Goal: Task Accomplishment & Management: Use online tool/utility

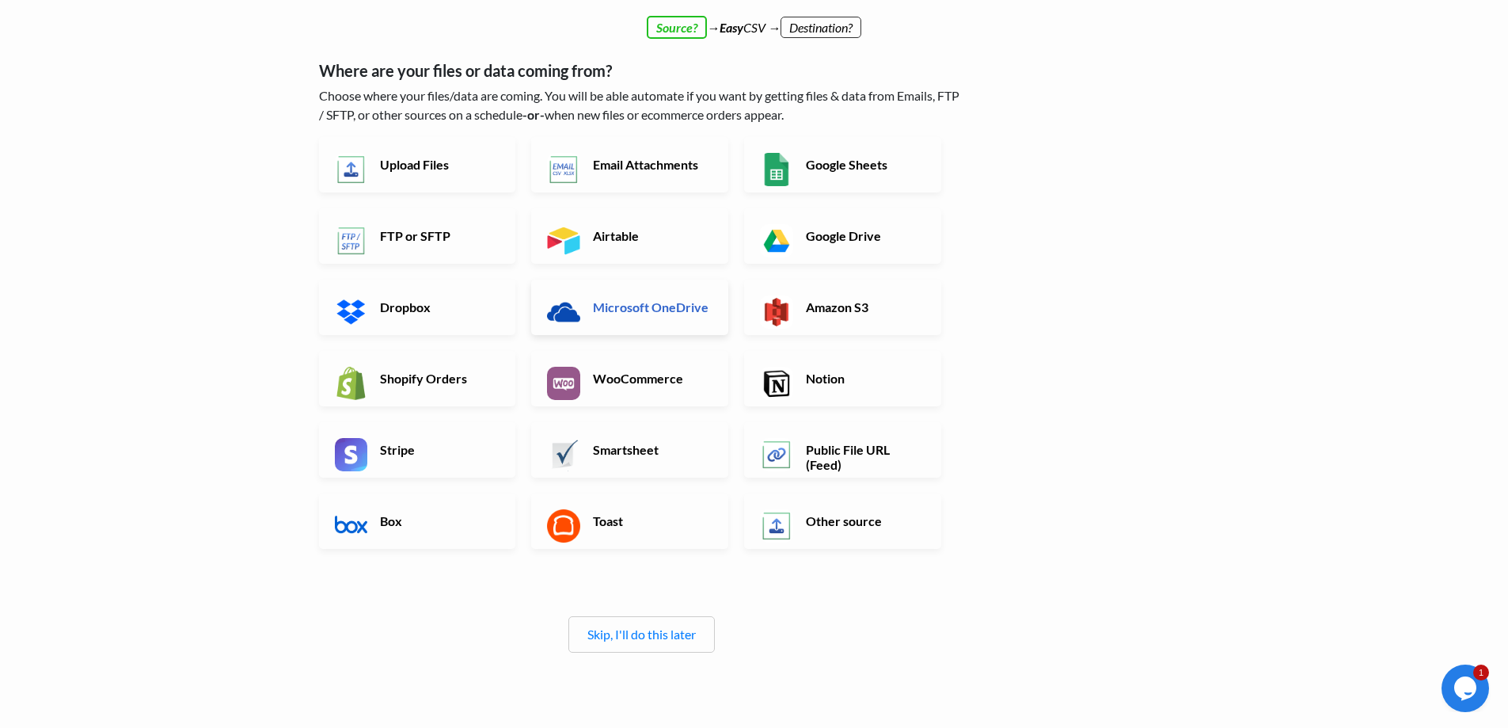
scroll to position [184, 0]
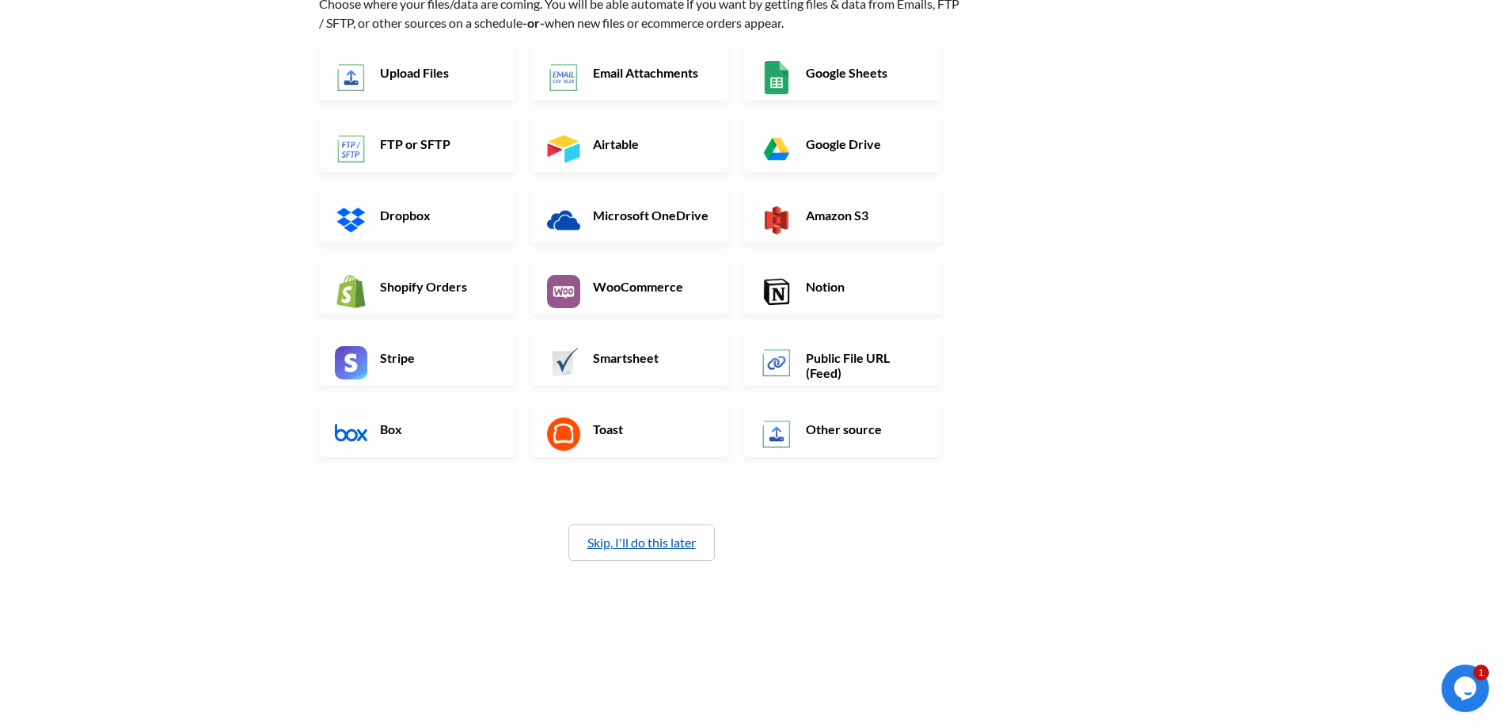
click at [651, 536] on link "Skip, I'll do this later" at bounding box center [641, 541] width 108 height 15
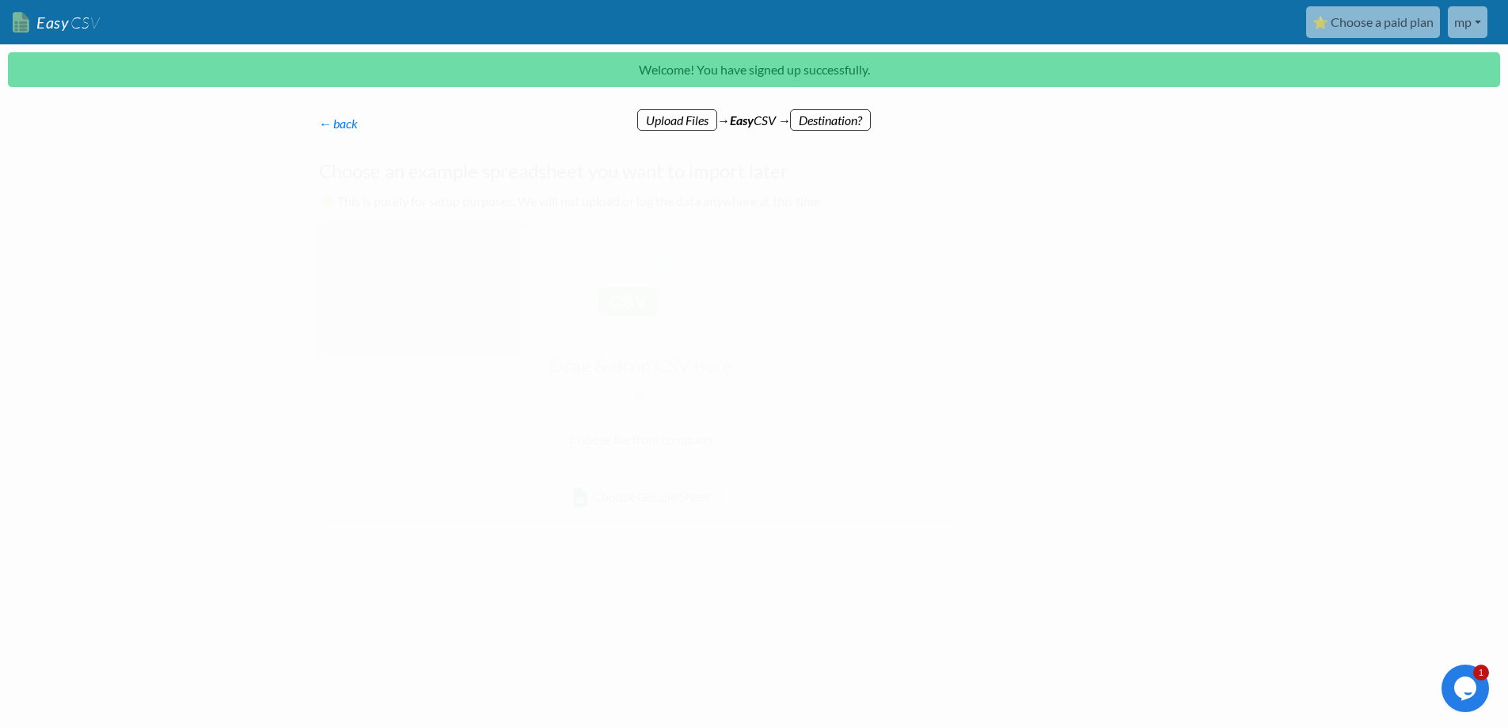
scroll to position [0, 0]
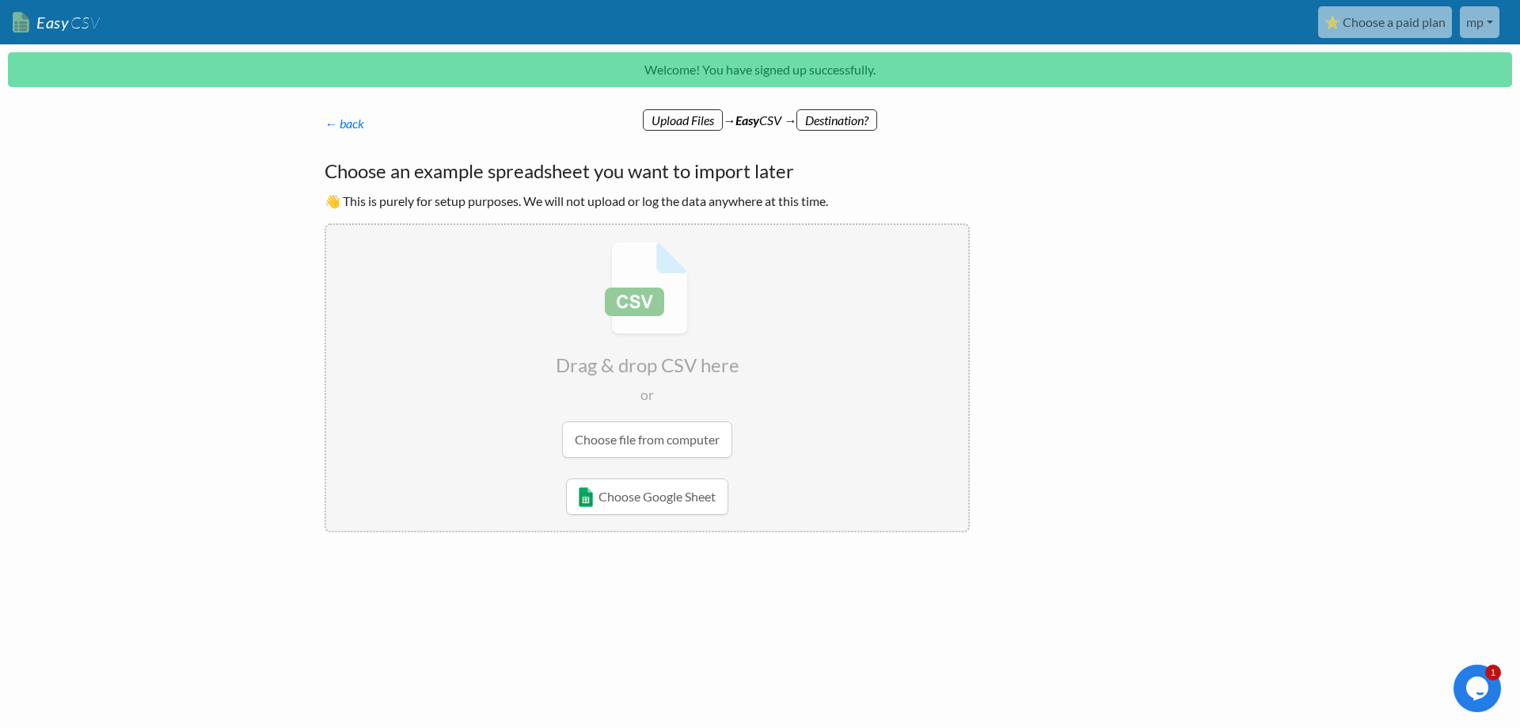
click at [644, 431] on input "file" at bounding box center [647, 349] width 642 height 249
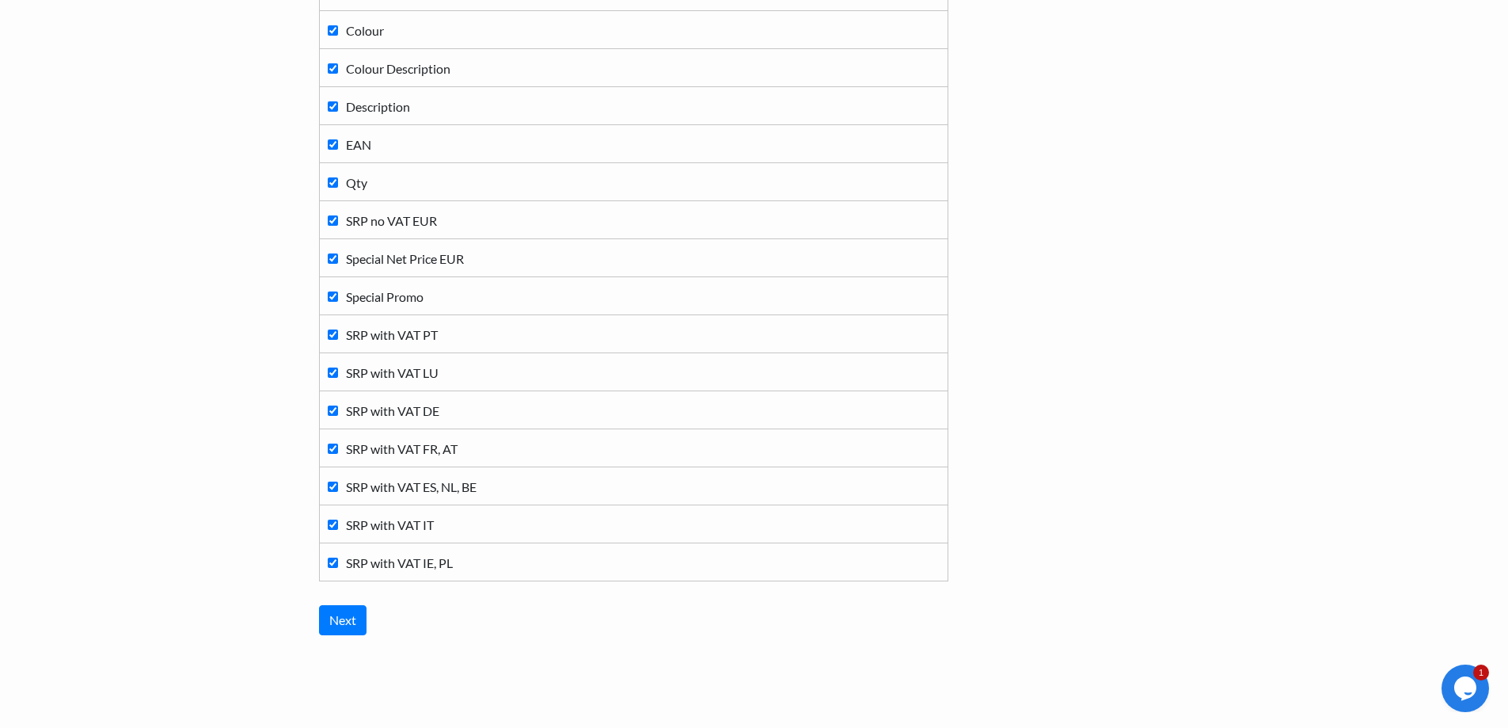
scroll to position [446, 0]
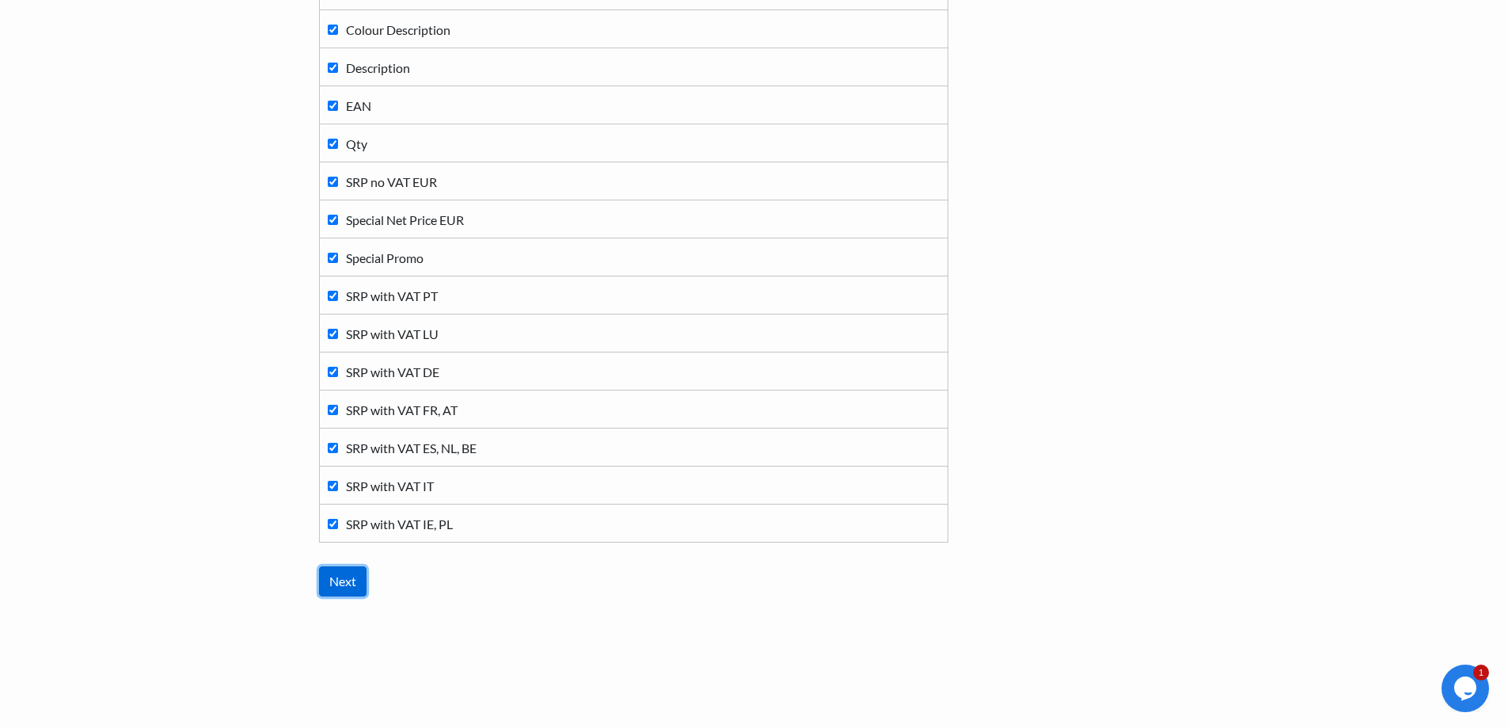
click at [339, 577] on input "Next" at bounding box center [342, 581] width 47 height 30
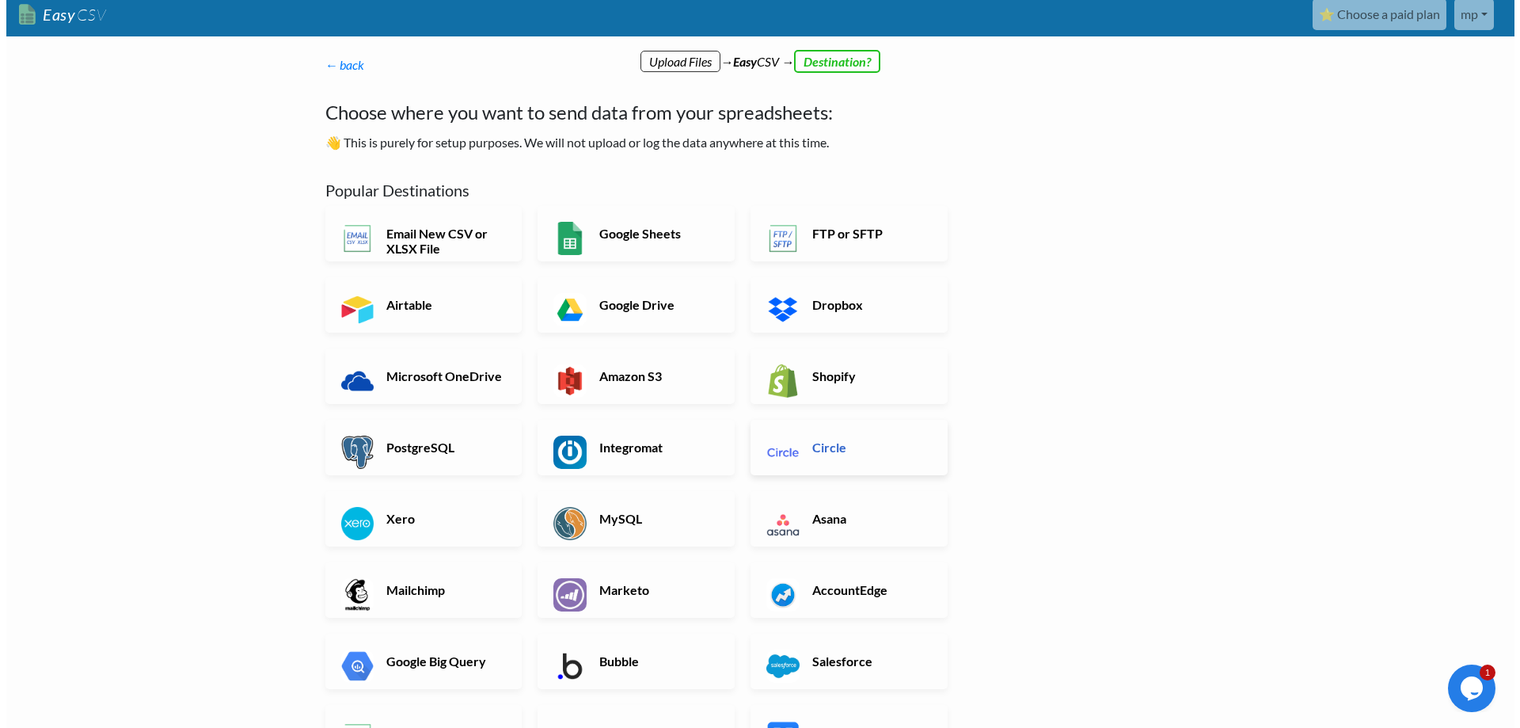
scroll to position [0, 0]
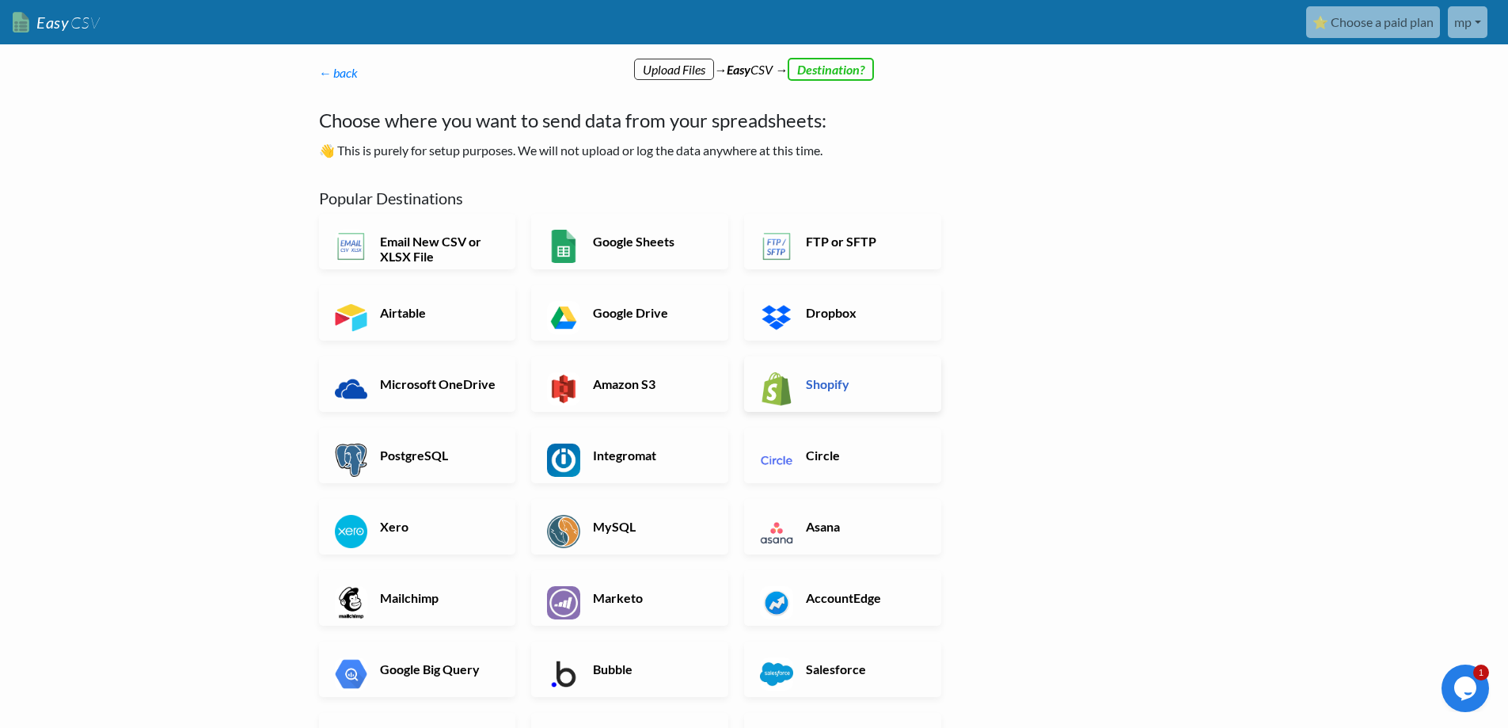
click at [833, 378] on h6 "Shopify" at bounding box center [864, 383] width 124 height 15
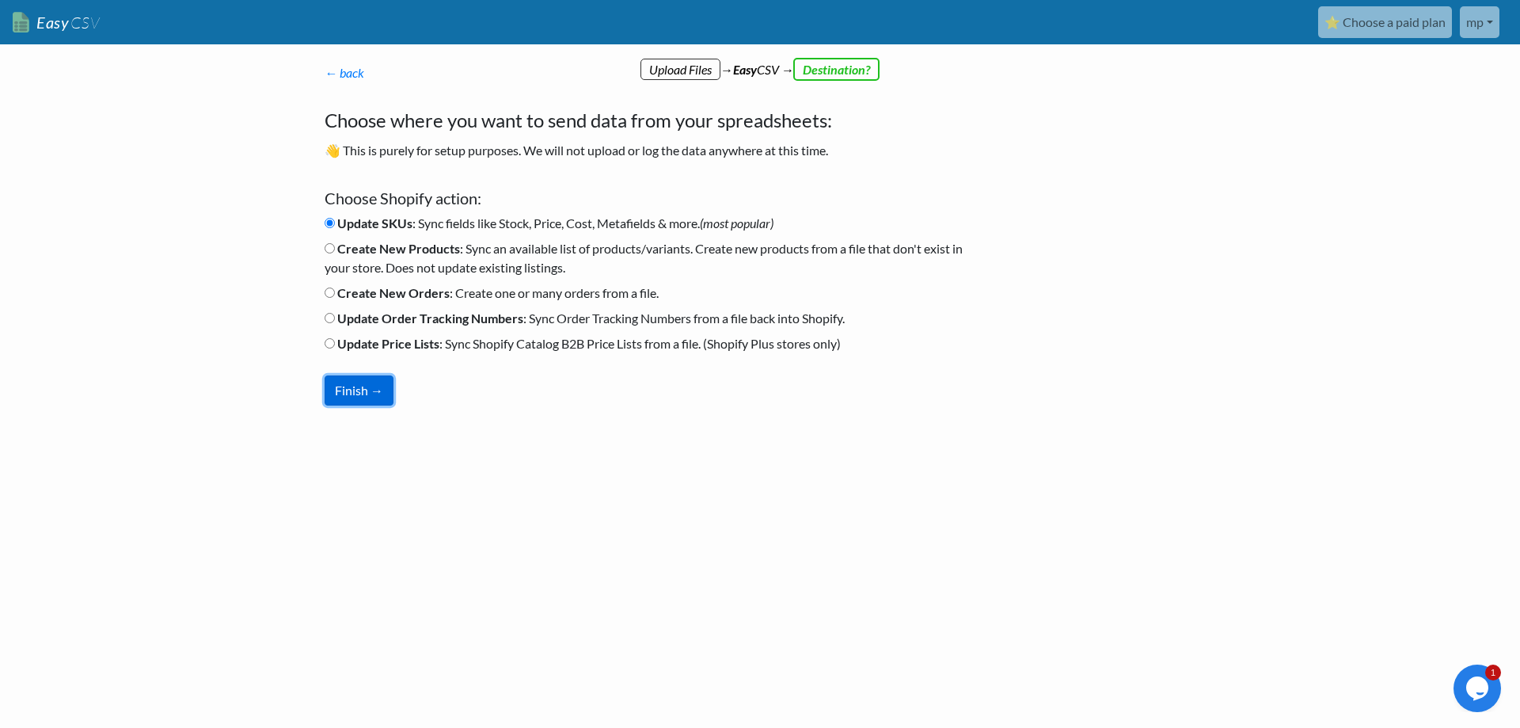
click at [358, 393] on button "Finish →" at bounding box center [359, 390] width 69 height 30
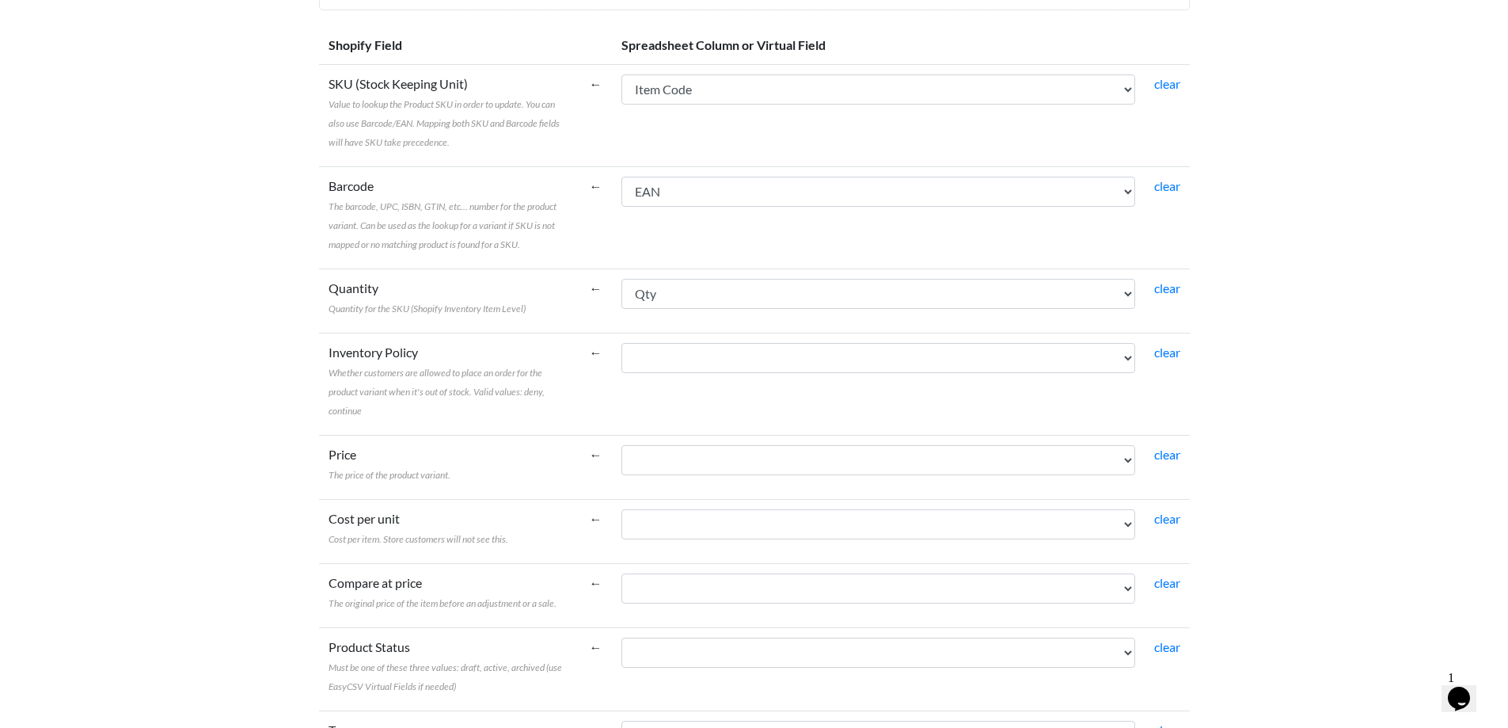
scroll to position [158, 0]
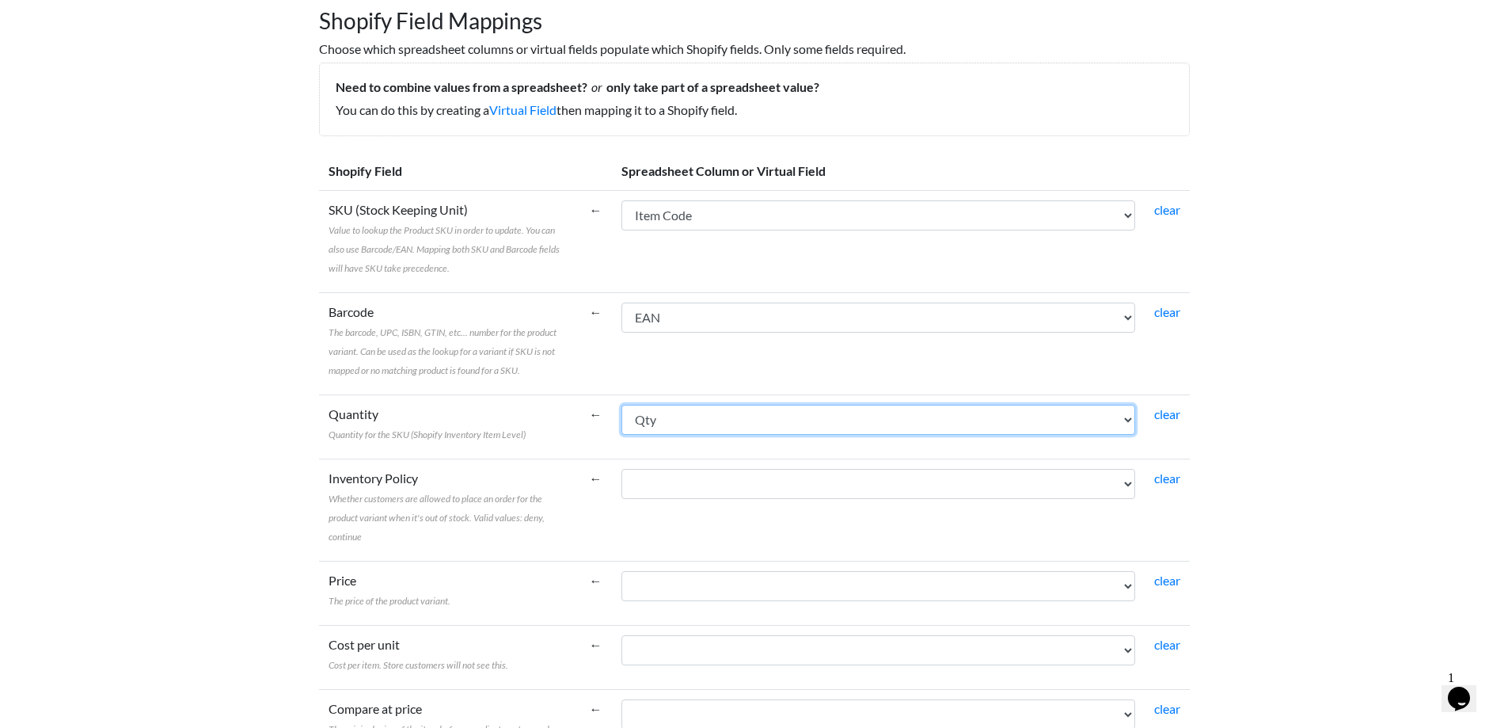
click at [1114, 423] on select "Muscular / E-Bike Range Model Item Code Size Colour Colour Description Descript…" at bounding box center [878, 420] width 514 height 30
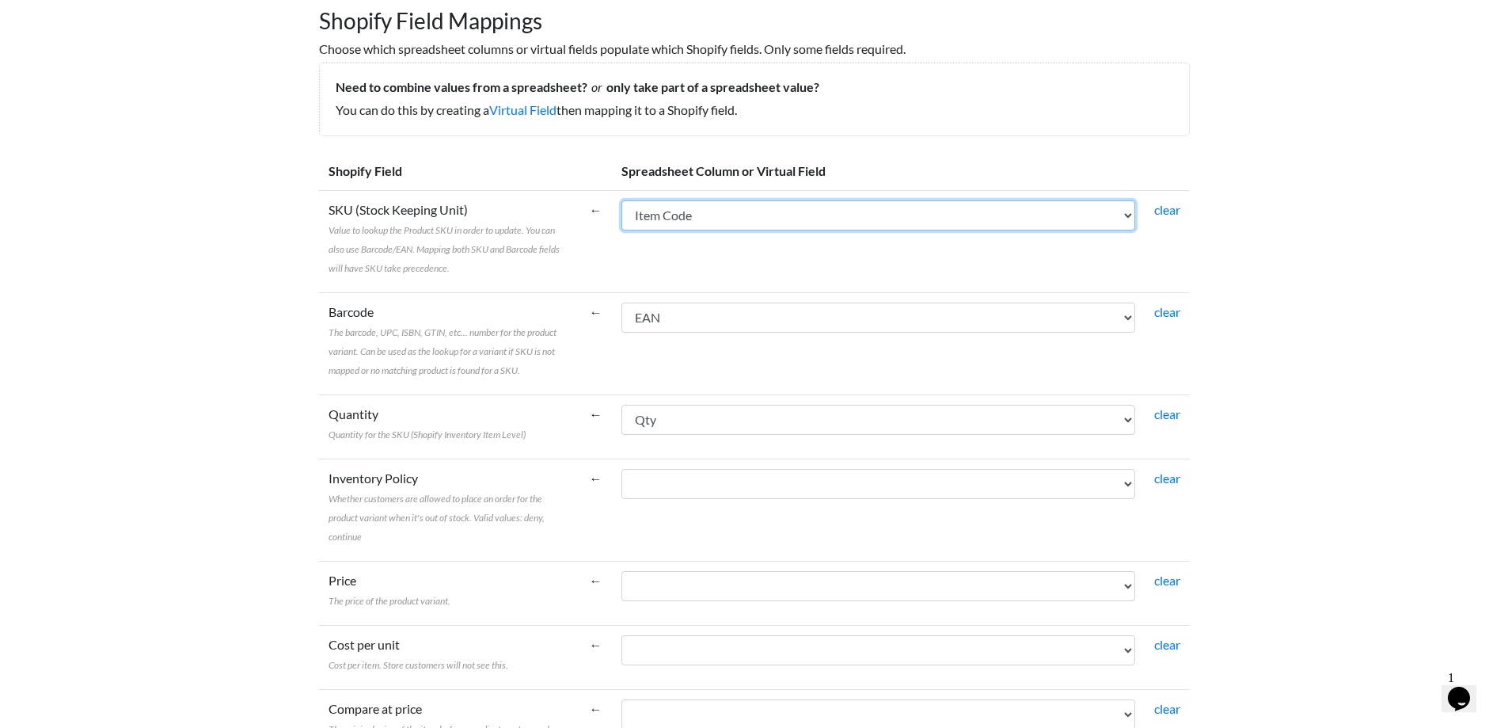
click at [1051, 215] on select "Muscular / E-Bike Range Model Item Code Size Colour Colour Description Descript…" at bounding box center [878, 215] width 514 height 30
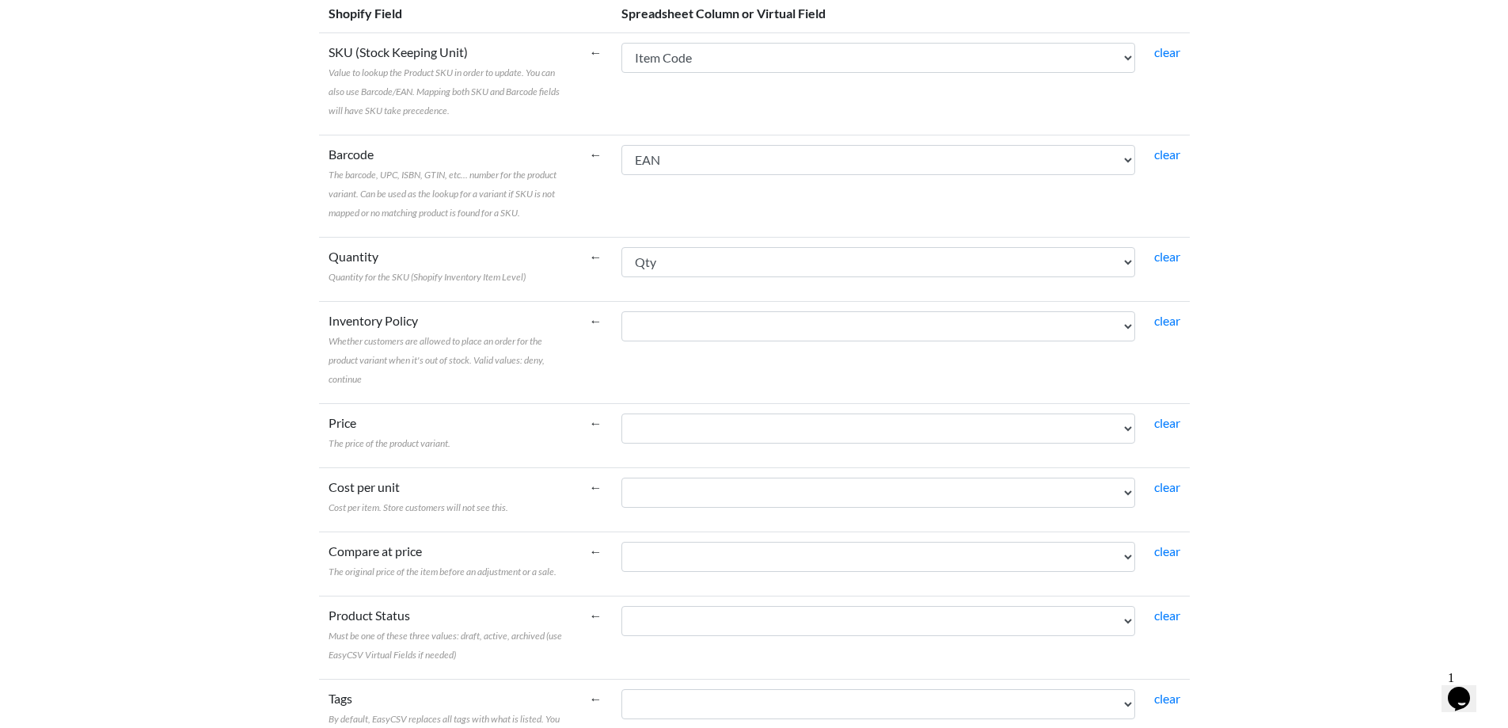
scroll to position [317, 0]
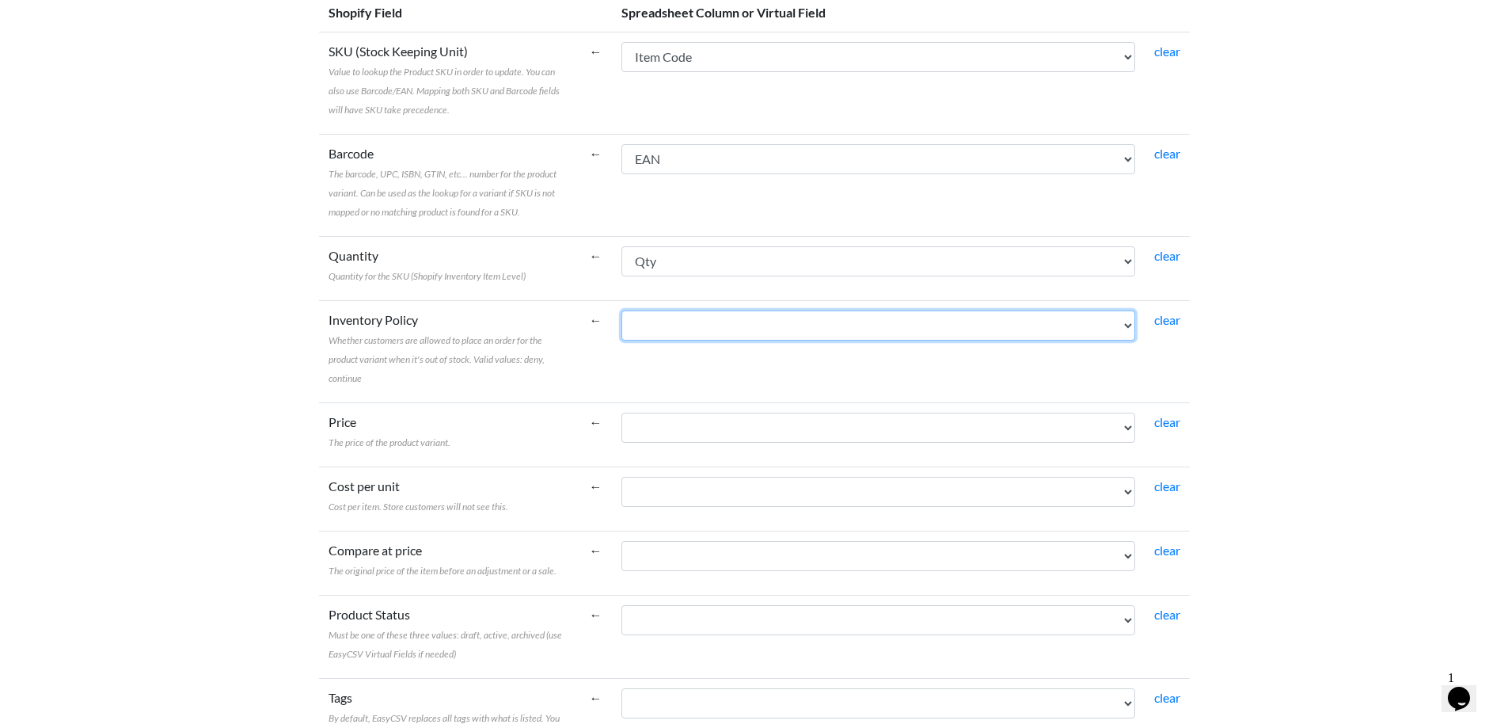
click at [761, 325] on select "Muscular / E-Bike Range Model Item Code Size Colour Colour Description Descript…" at bounding box center [878, 325] width 514 height 30
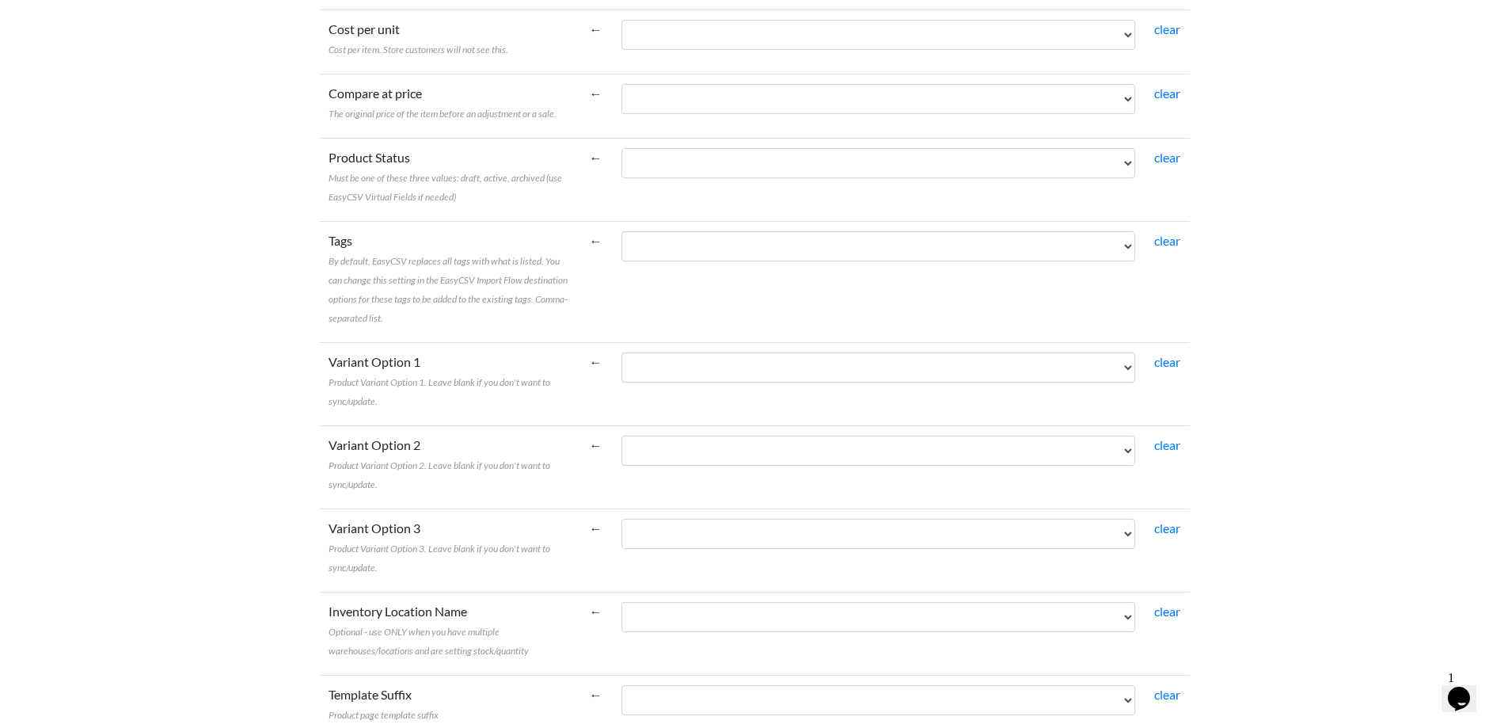
scroll to position [792, 0]
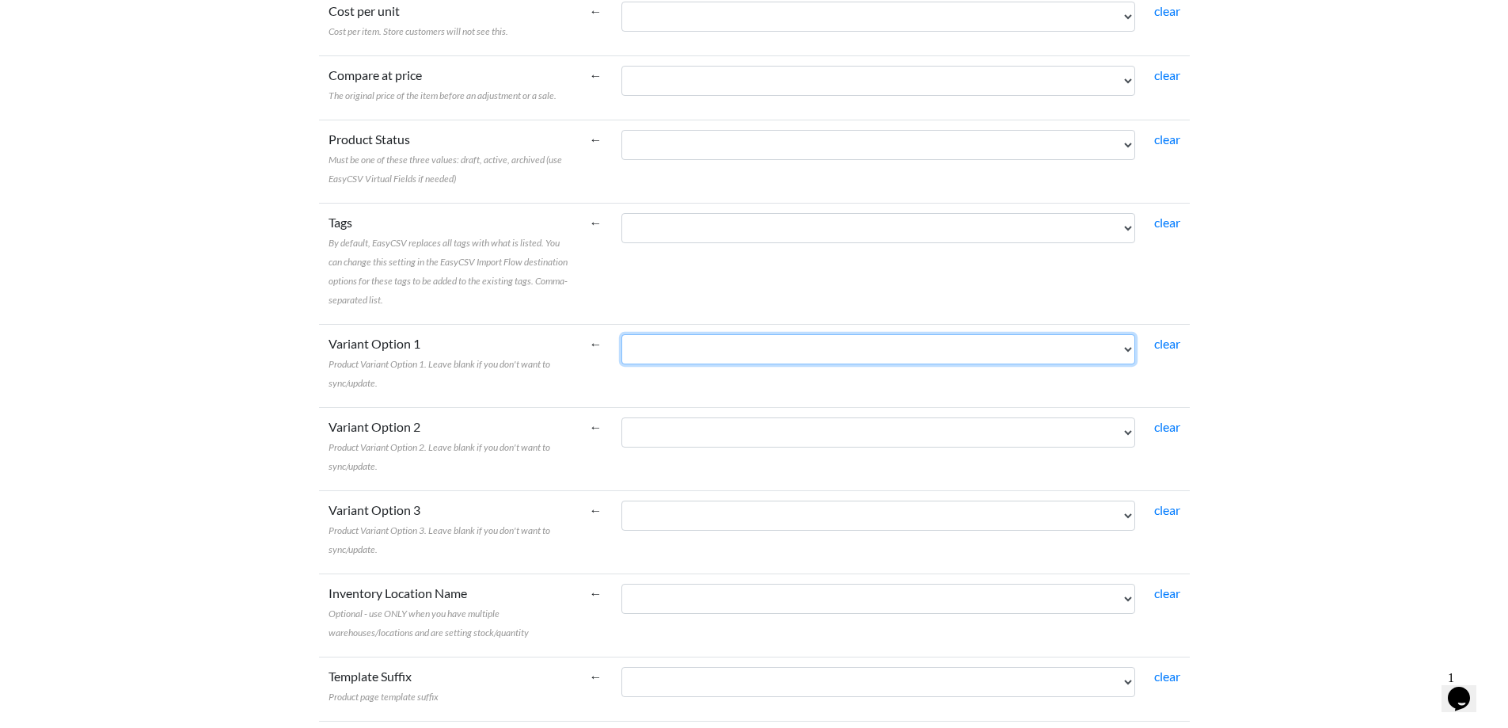
click at [657, 347] on select "Muscular / E-Bike Range Model Item Code Size Colour Colour Description Descript…" at bounding box center [878, 349] width 514 height 30
click at [482, 346] on label "Variant Option 1 Product Variant Option 1. Leave blank if you don't want to syn…" at bounding box center [450, 362] width 242 height 57
click at [621, 346] on select "Muscular / E-Bike Range Model Item Code Size Colour Colour Description Descript…" at bounding box center [878, 349] width 514 height 30
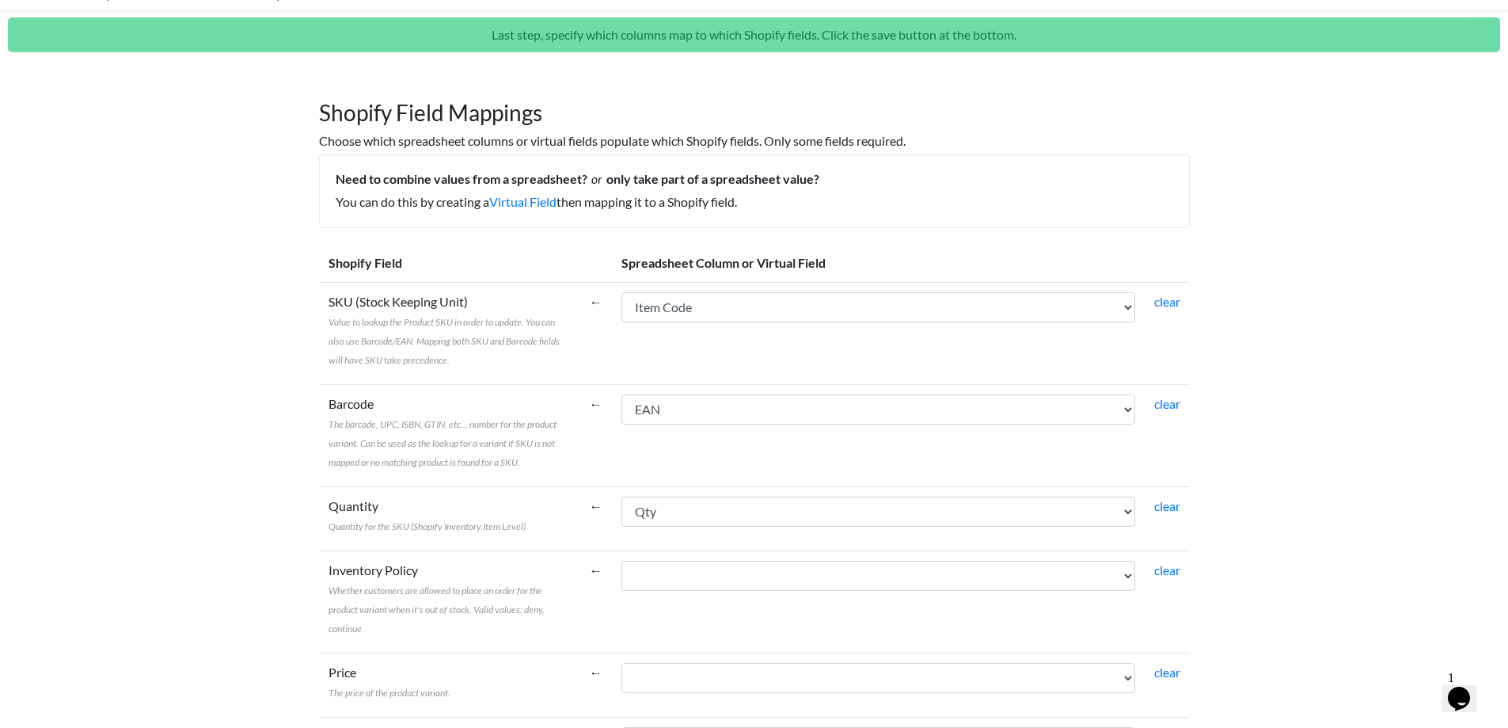
scroll to position [0, 0]
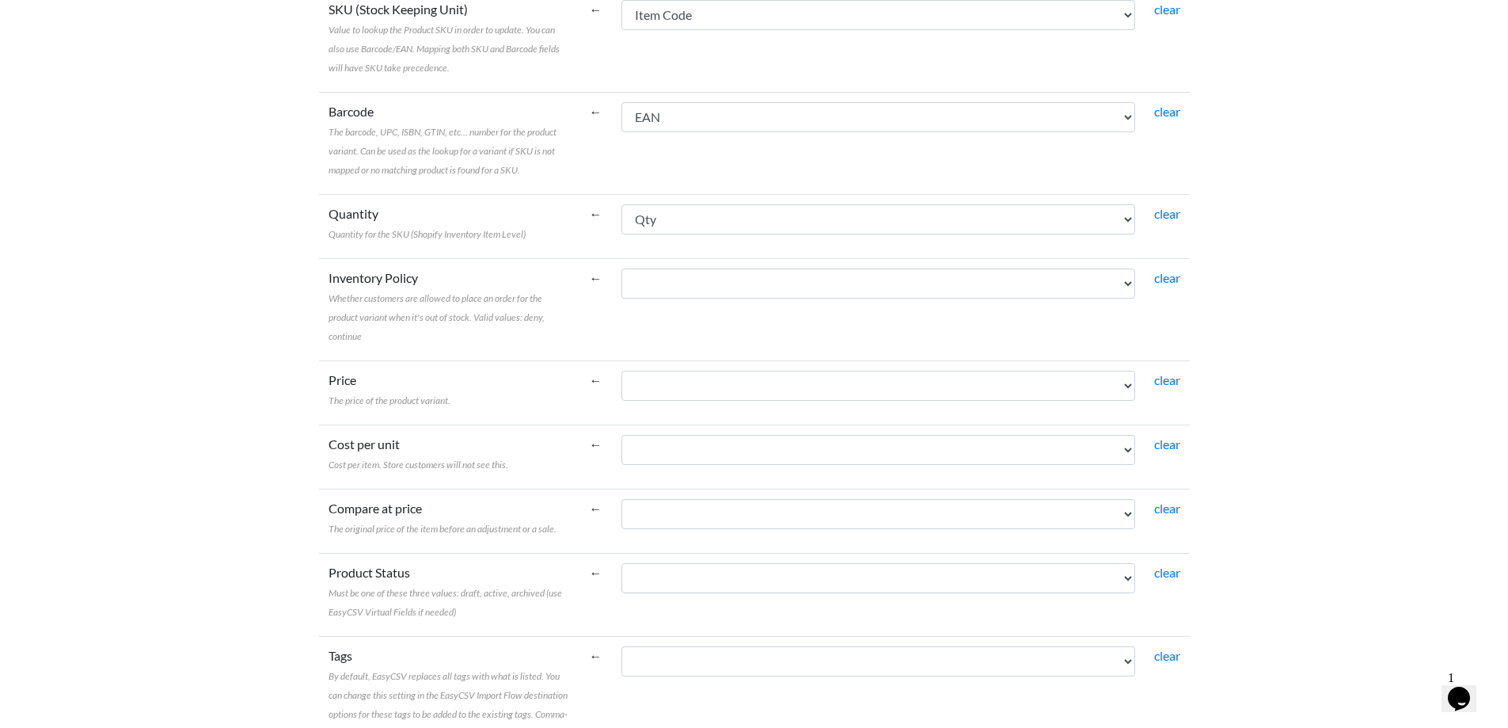
scroll to position [396, 0]
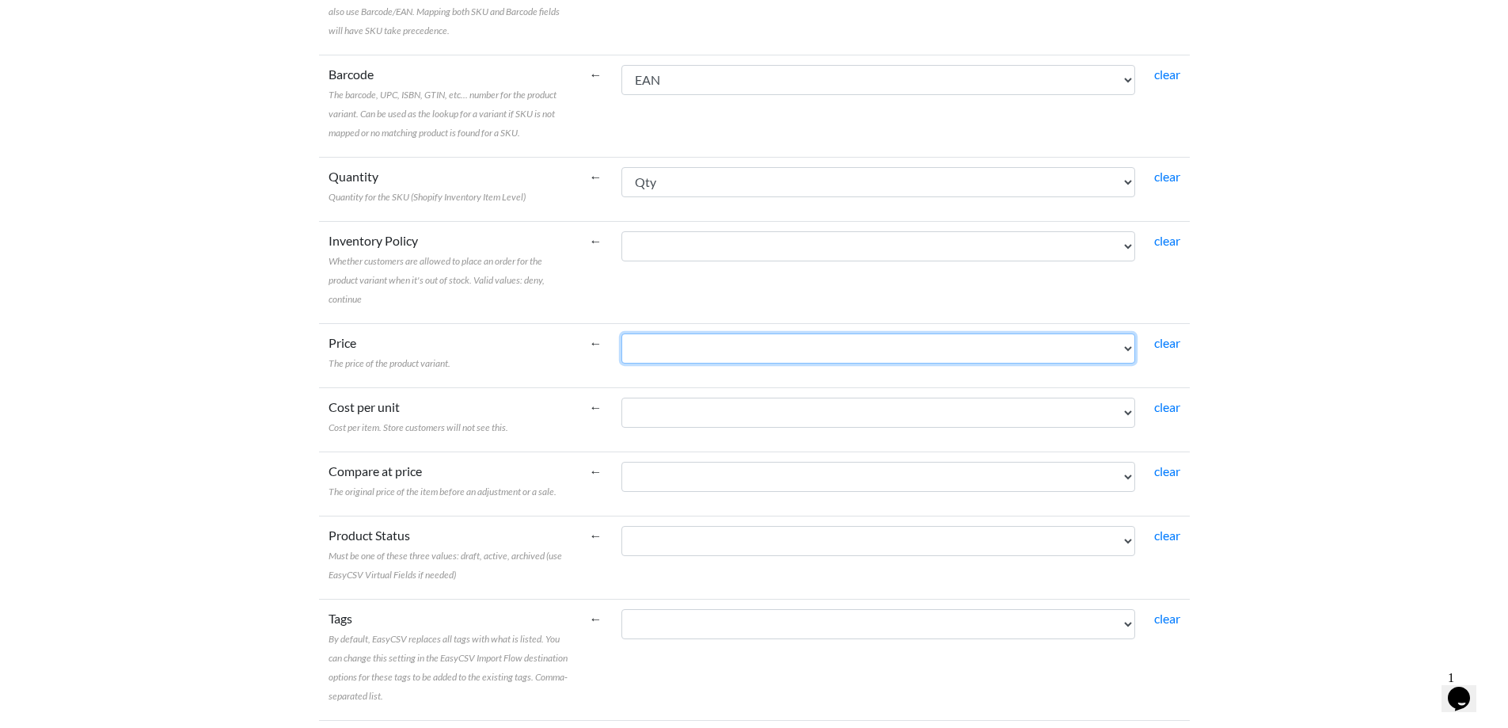
click at [660, 351] on select "Muscular / E-Bike Range Model Item Code Size Colour Colour Description Descript…" at bounding box center [878, 348] width 514 height 30
select select "cr_767004"
click at [621, 333] on select "Muscular / E-Bike Range Model Item Code Size Colour Colour Description Descript…" at bounding box center [878, 348] width 514 height 30
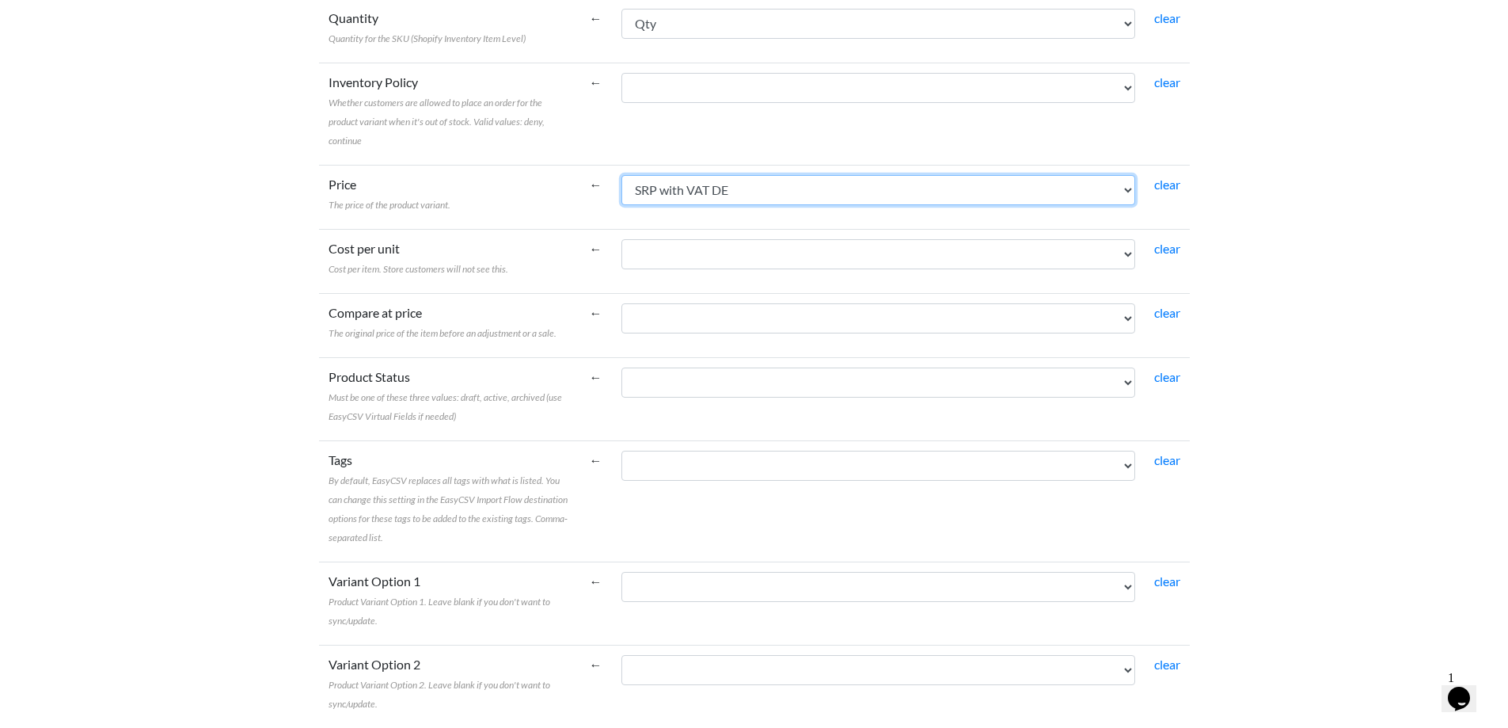
scroll to position [633, 0]
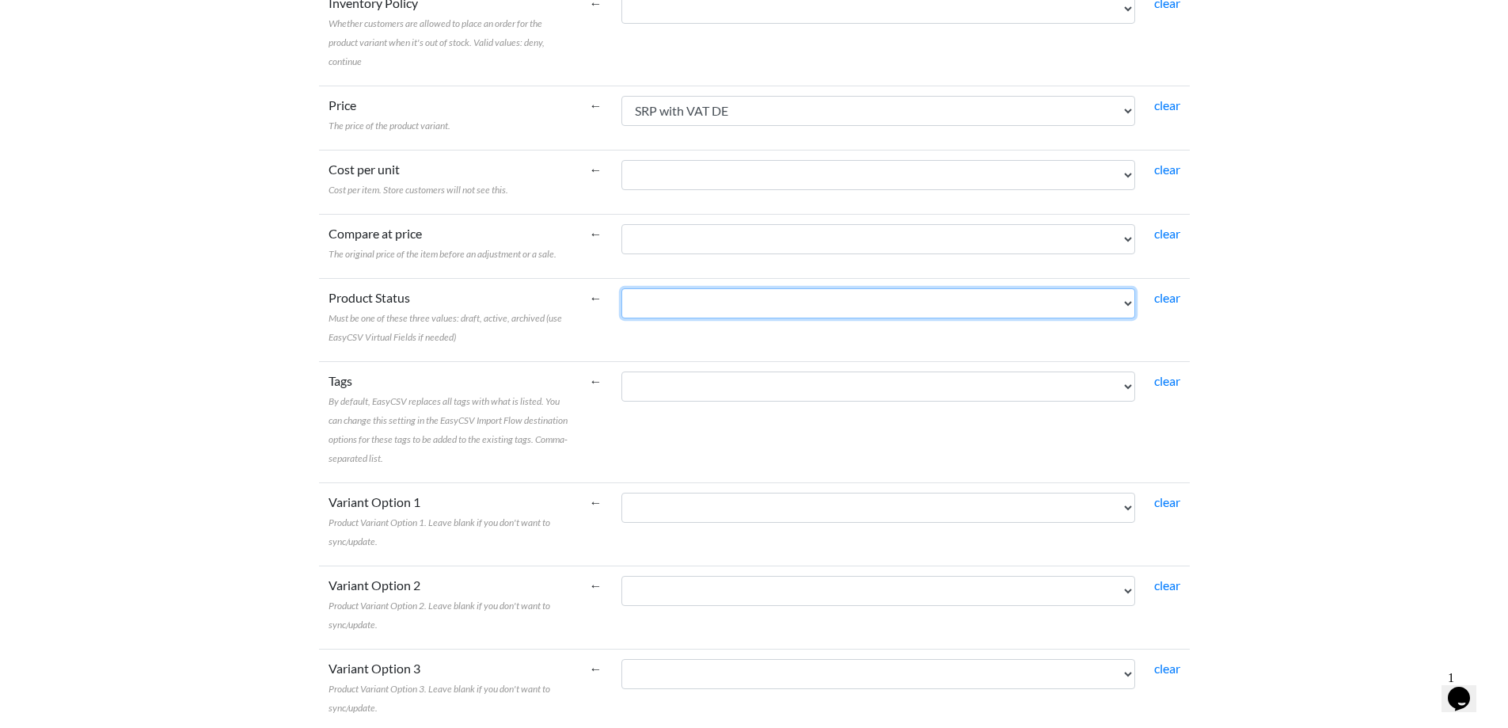
click at [684, 306] on select "Muscular / E-Bike Range Model Item Code Size Colour Colour Description Descript…" at bounding box center [878, 303] width 514 height 30
click at [518, 351] on td "Product Status Must be one of these three values: draft, active, archived (use …" at bounding box center [449, 319] width 261 height 83
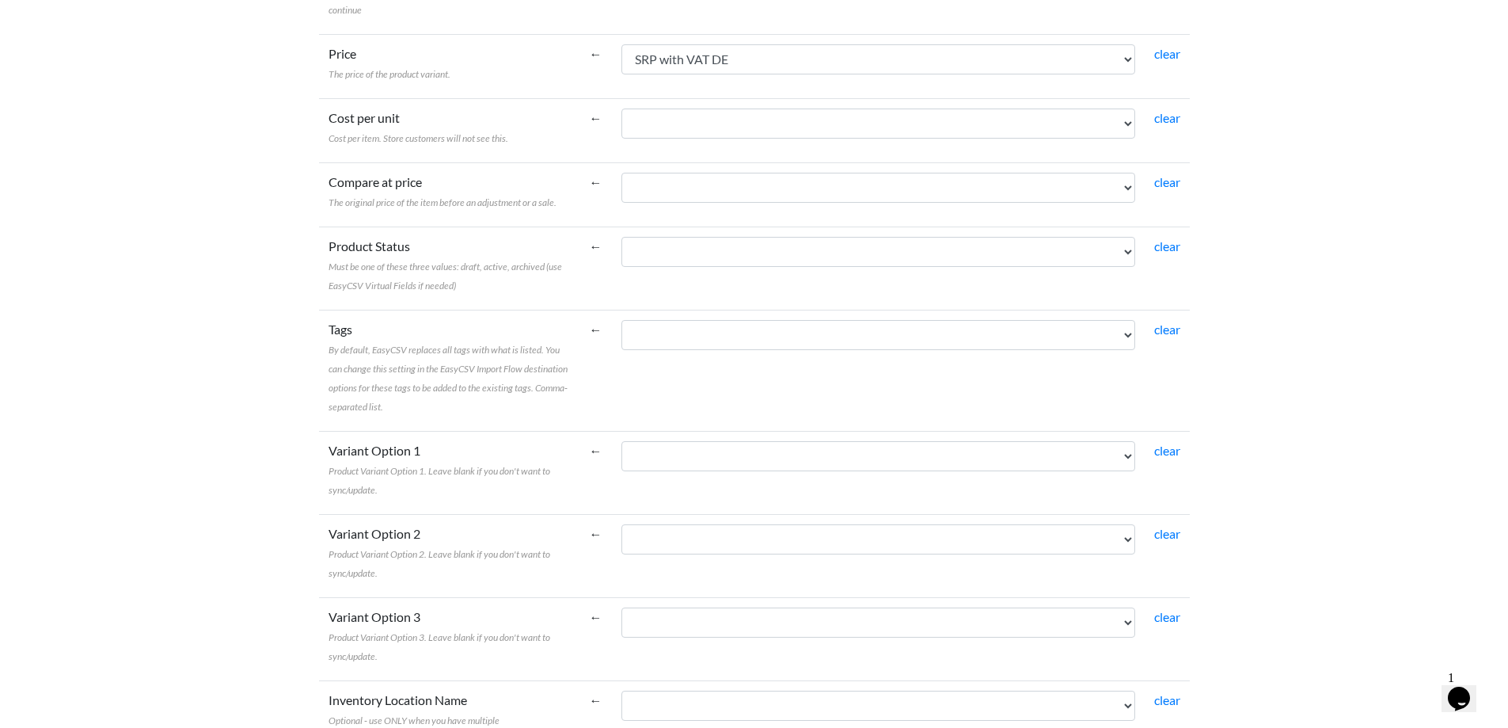
scroll to position [792, 0]
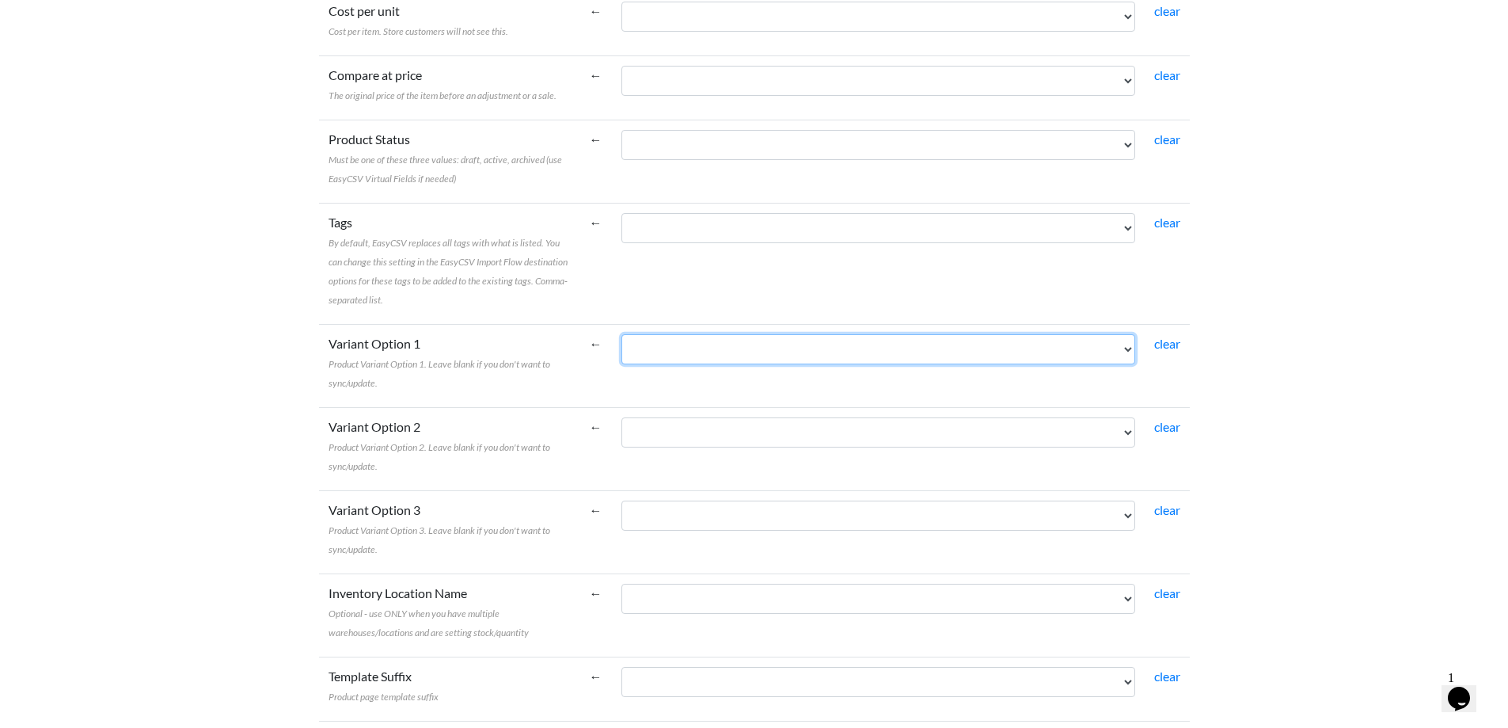
click at [726, 353] on select "Muscular / E-Bike Range Model Item Code Size Colour Colour Description Descript…" at bounding box center [878, 349] width 514 height 30
select select "cr_766993"
click at [621, 334] on select "Muscular / E-Bike Range Model Item Code Size Colour Colour Description Descript…" at bounding box center [878, 349] width 514 height 30
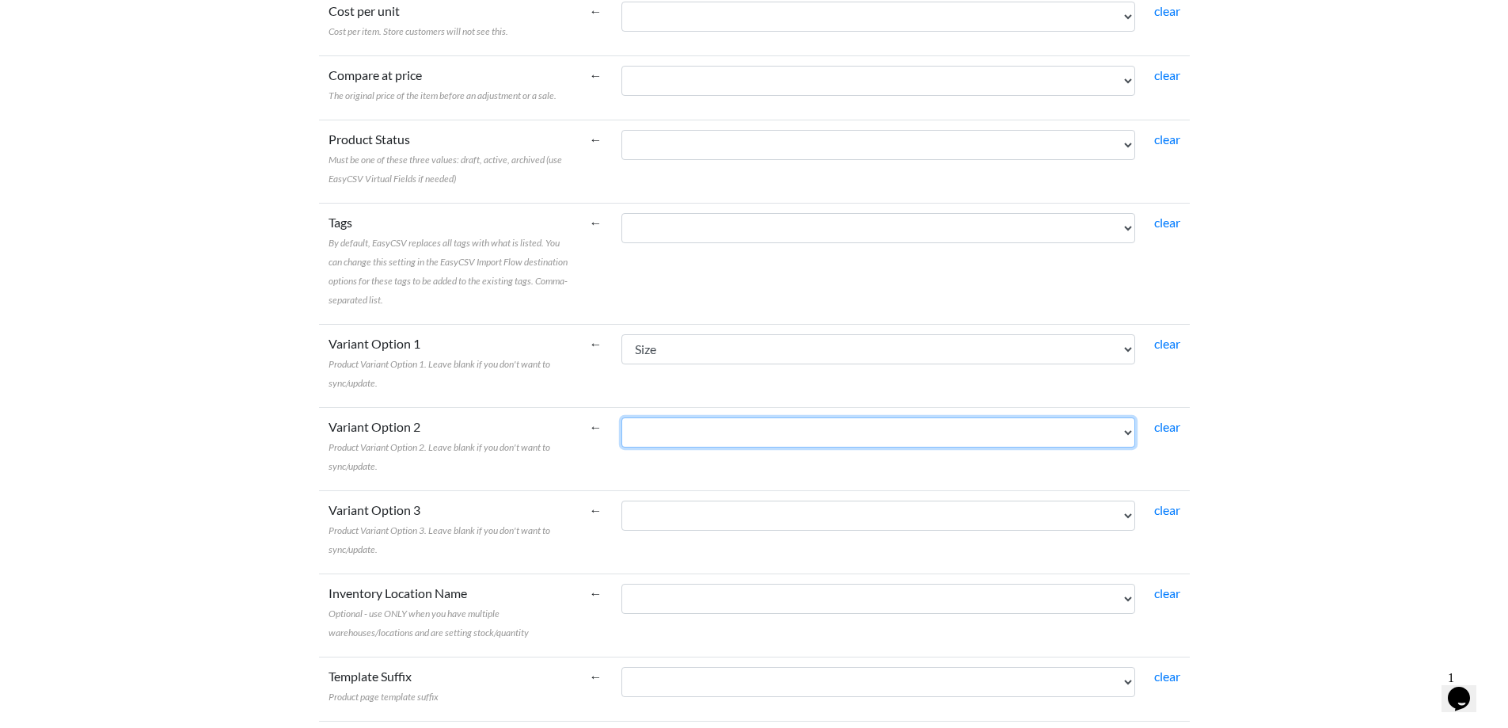
click at [709, 417] on select "Muscular / E-Bike Range Model Item Code Size Colour Colour Description Descript…" at bounding box center [878, 432] width 514 height 30
select select "cr_766994"
click at [621, 417] on select "Muscular / E-Bike Range Model Item Code Size Colour Colour Description Descript…" at bounding box center [878, 432] width 514 height 30
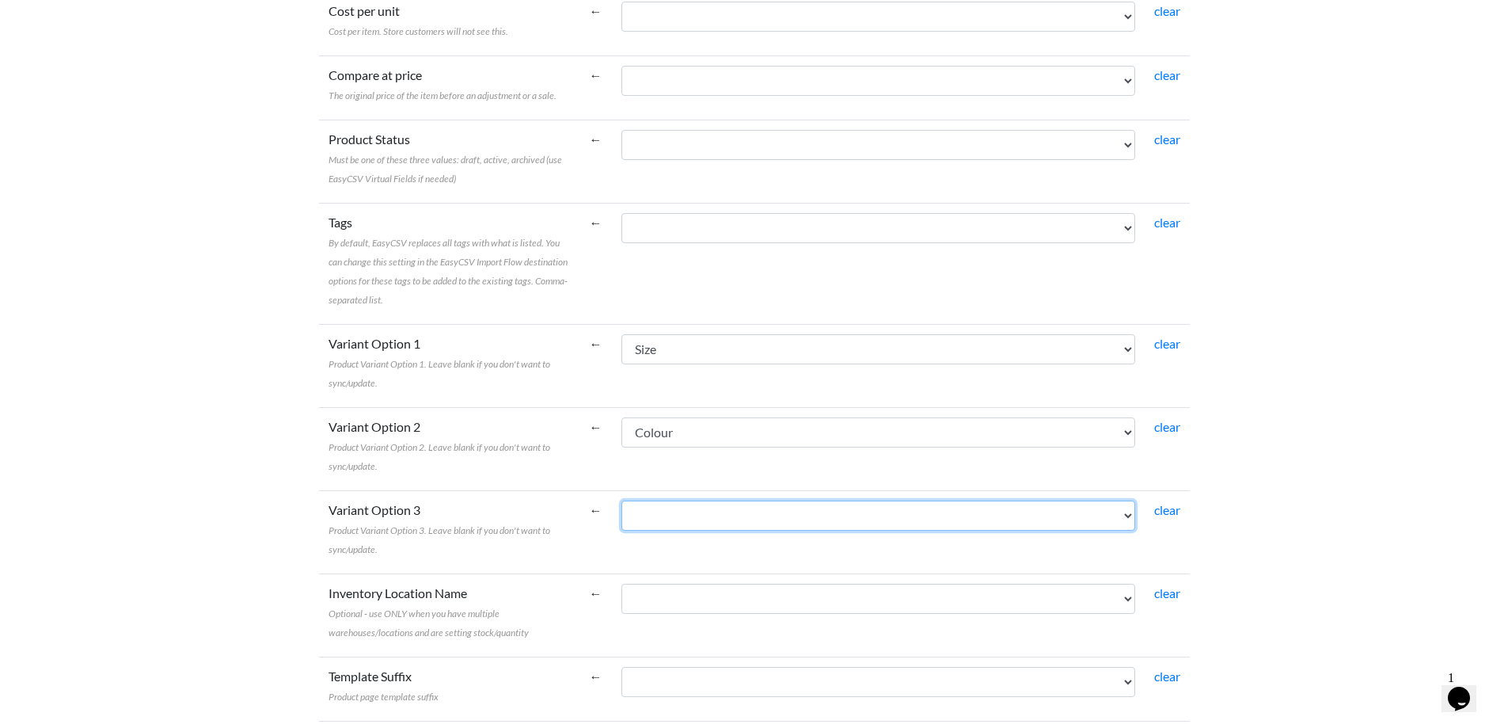
click at [739, 500] on select "Muscular / E-Bike Range Model Item Code Size Colour Colour Description Descript…" at bounding box center [878, 515] width 514 height 30
click at [703, 515] on select "Muscular / E-Bike Range Model Item Code Size Colour Colour Description Descript…" at bounding box center [878, 515] width 514 height 30
select select "cr_766995"
click at [621, 500] on select "Muscular / E-Bike Range Model Item Code Size Colour Colour Description Descript…" at bounding box center [878, 515] width 514 height 30
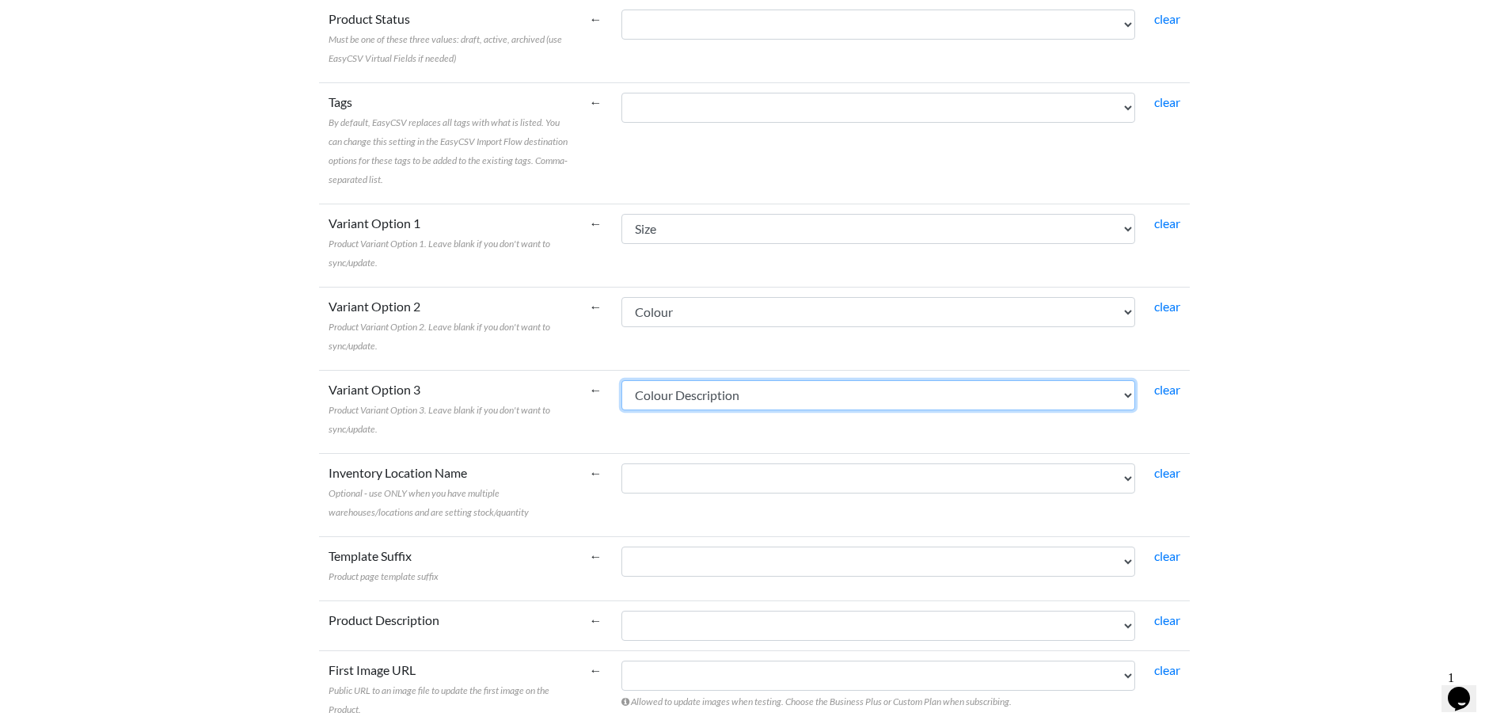
scroll to position [950, 0]
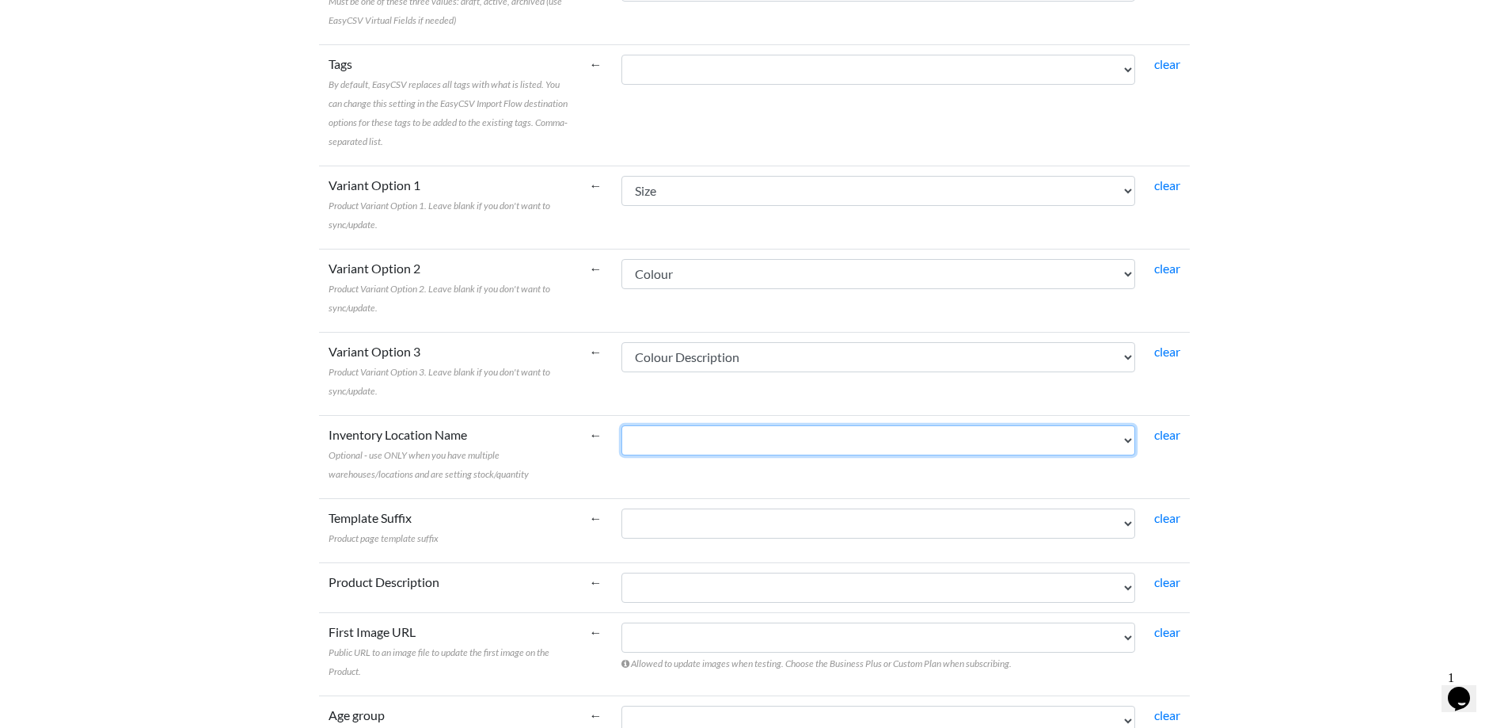
click at [686, 443] on select "Muscular / E-Bike Range Model Item Code Size Colour Colour Description Descript…" at bounding box center [878, 440] width 514 height 30
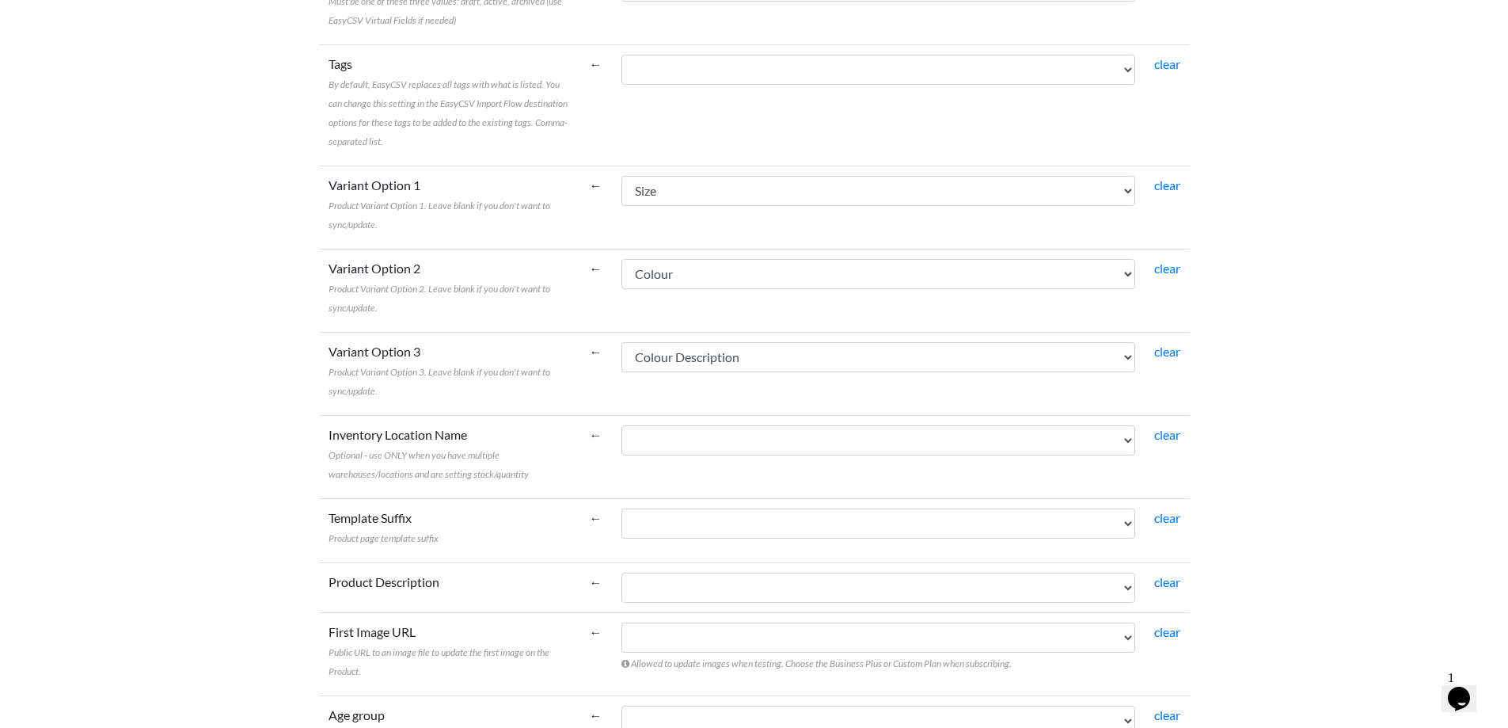
click at [491, 356] on label "Variant Option 3 Product Variant Option 3. Leave blank if you don't want to syn…" at bounding box center [450, 370] width 242 height 57
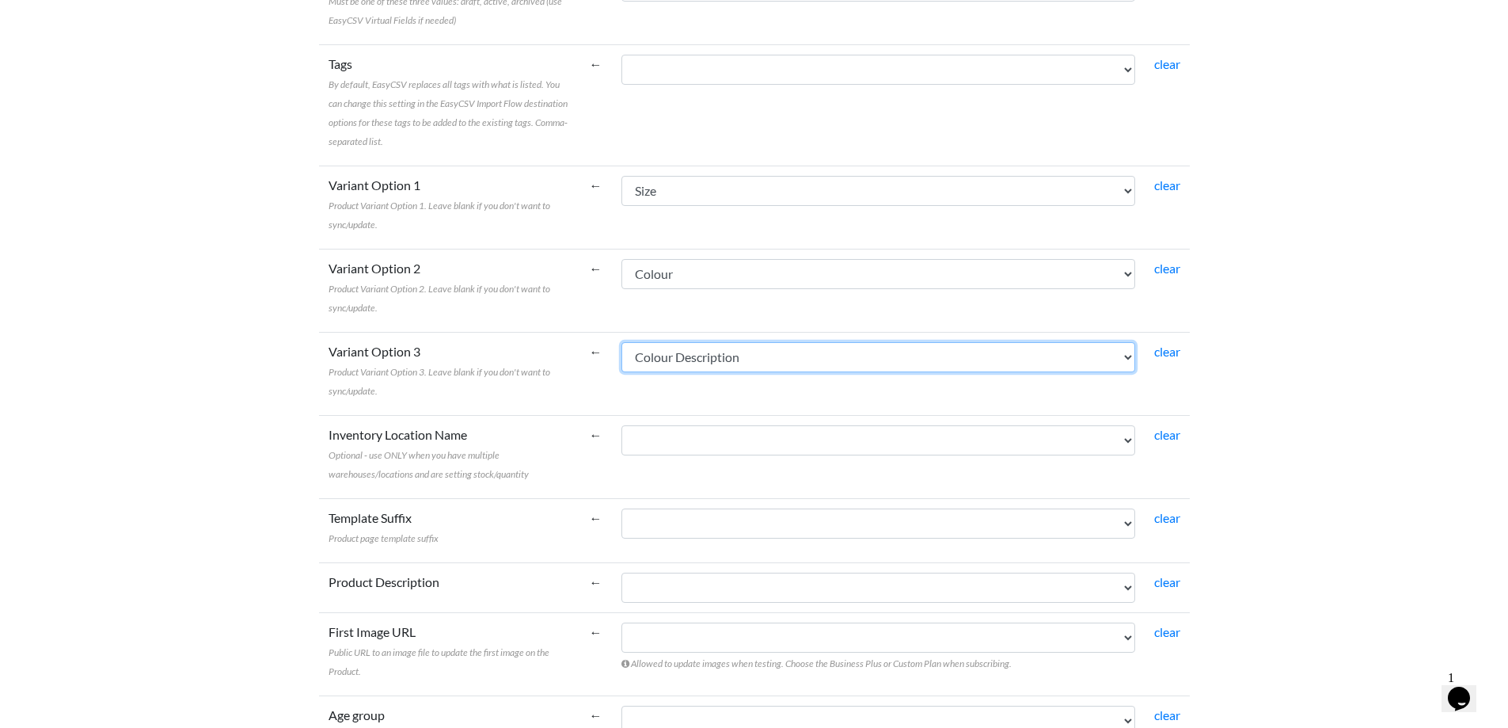
click at [621, 356] on select "Muscular / E-Bike Range Model Item Code Size Colour Colour Description Descript…" at bounding box center [878, 357] width 514 height 30
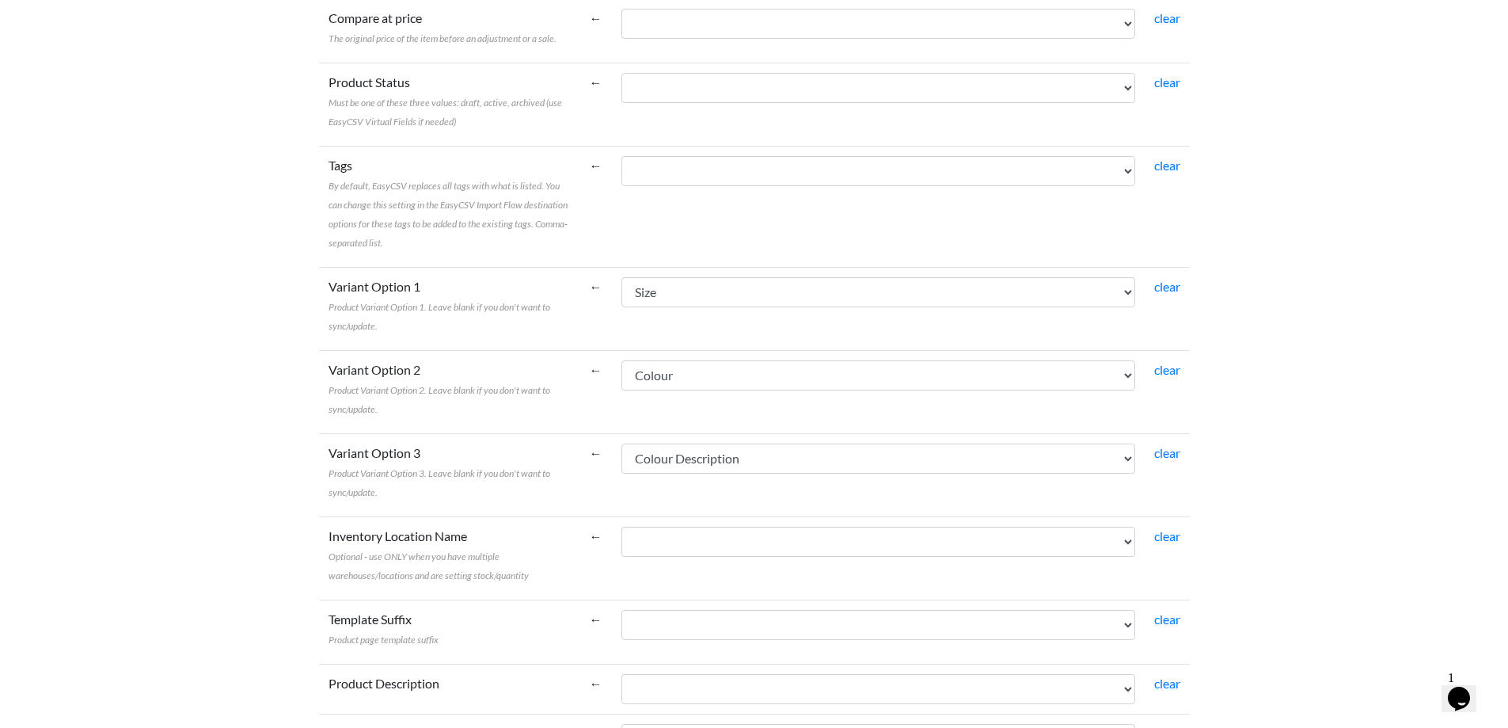
scroll to position [871, 0]
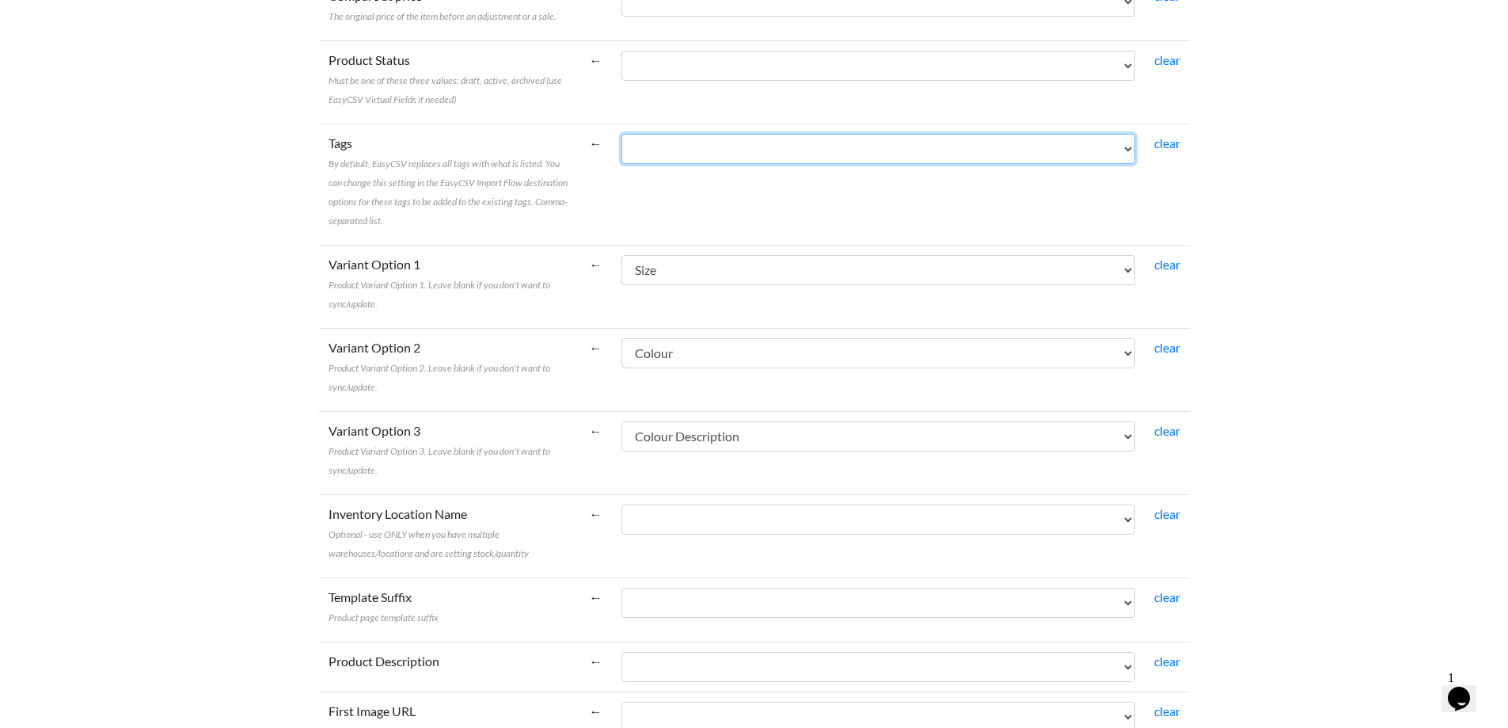
click at [668, 154] on select "Muscular / E-Bike Range Model Item Code Size Colour Colour Description Descript…" at bounding box center [878, 149] width 514 height 30
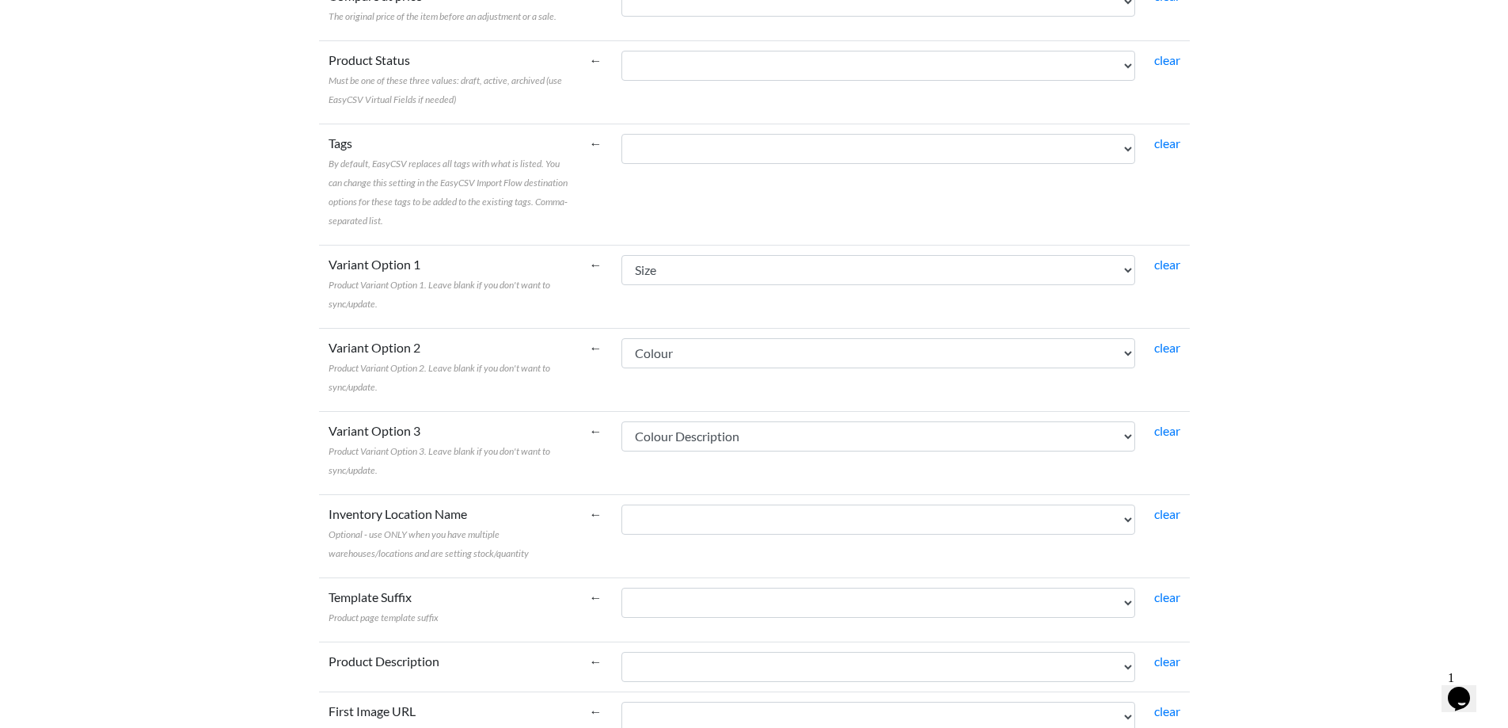
click at [198, 203] on body "Easy CSV ⭐ Choose a paid plan mp Rs Sport Bike All Flows All CSV Generators Bus…" at bounding box center [754, 490] width 1508 height 2723
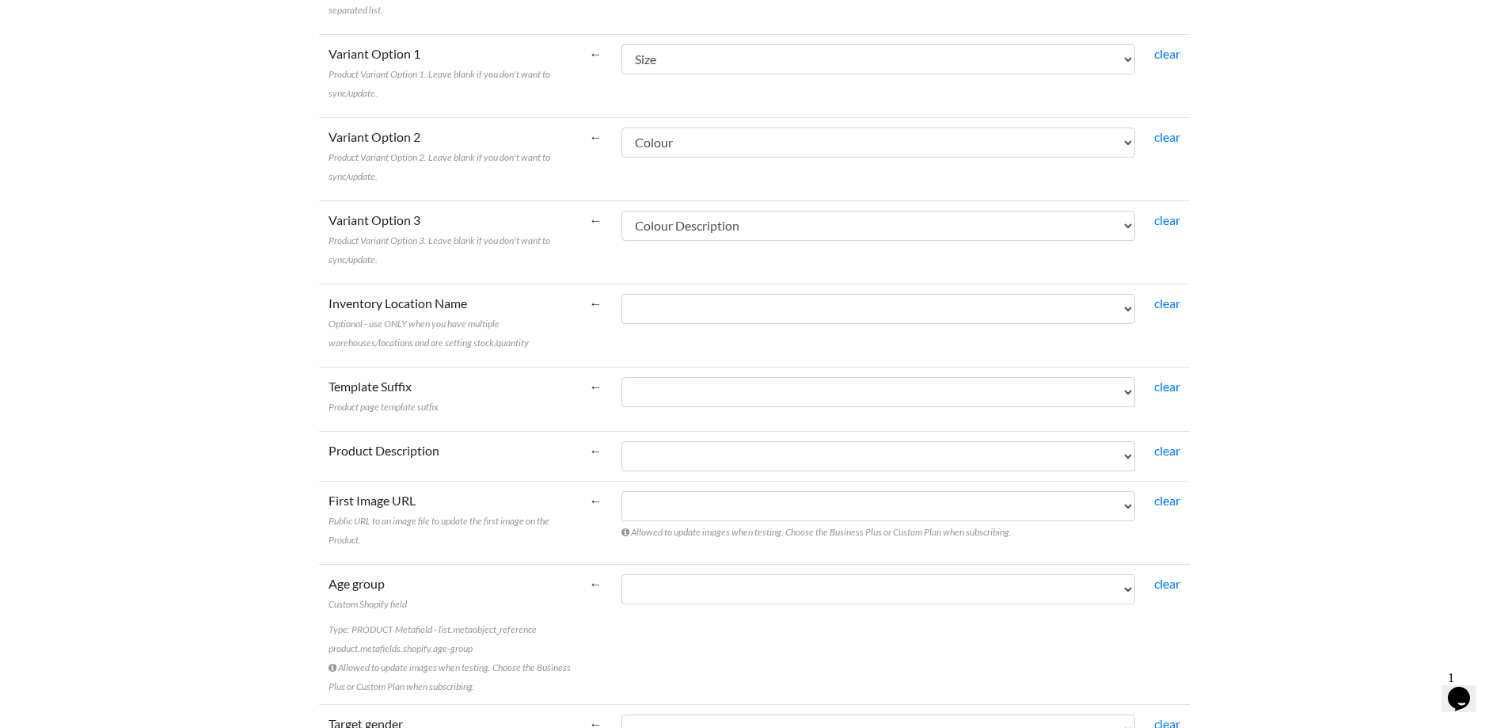
scroll to position [1108, 0]
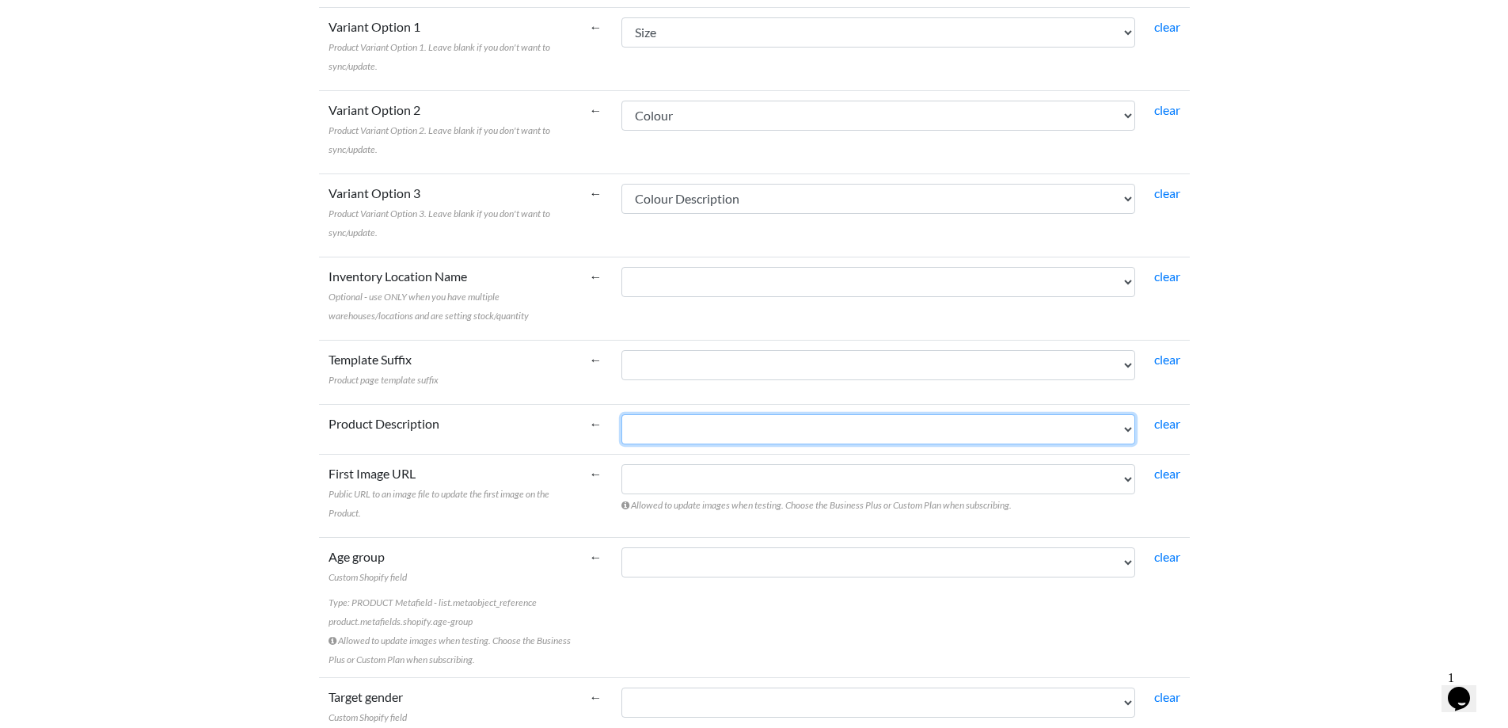
click at [690, 435] on select "Muscular / E-Bike Range Model Item Code Size Colour Colour Description Descript…" at bounding box center [878, 429] width 514 height 30
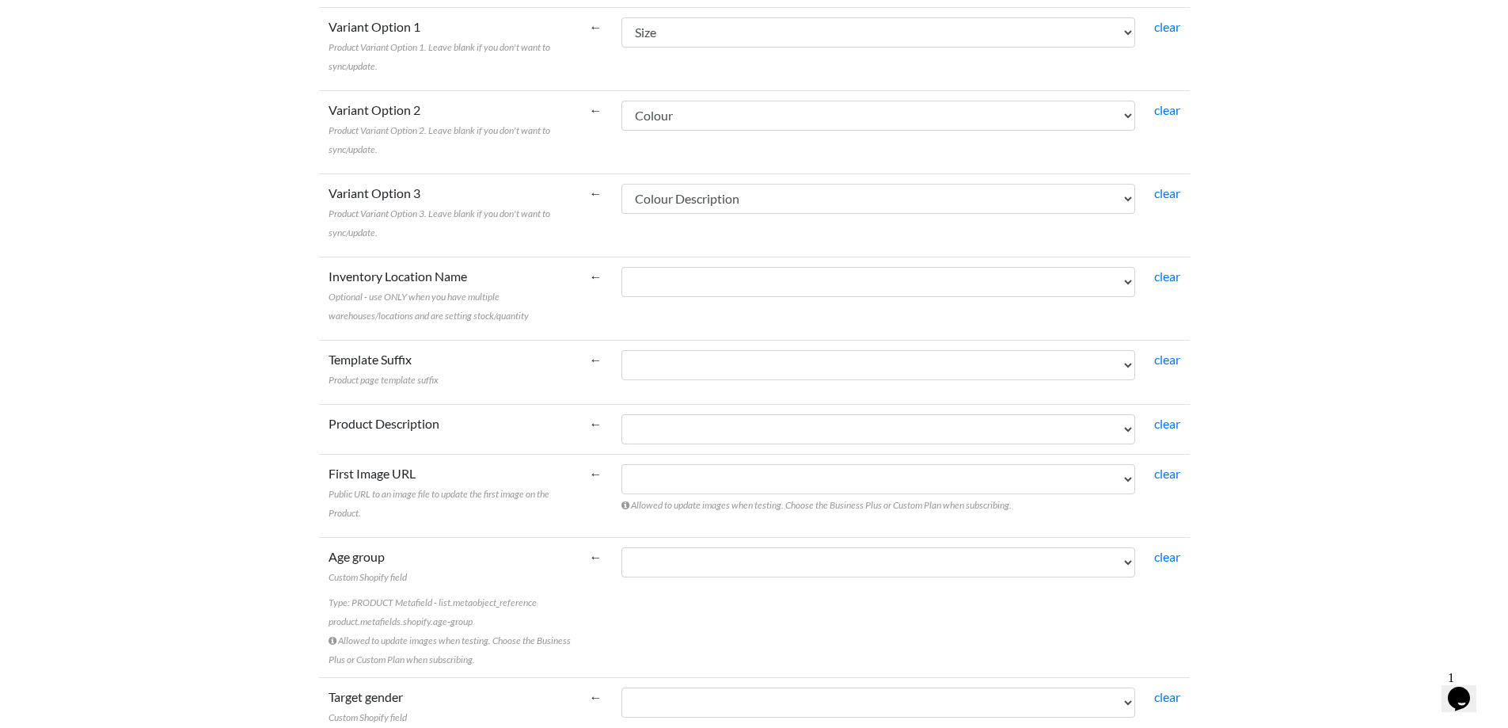
click at [199, 416] on body "Easy CSV ⭐ Choose a paid plan mp Rs Sport Bike All Flows All CSV Generators Bus…" at bounding box center [754, 253] width 1508 height 2723
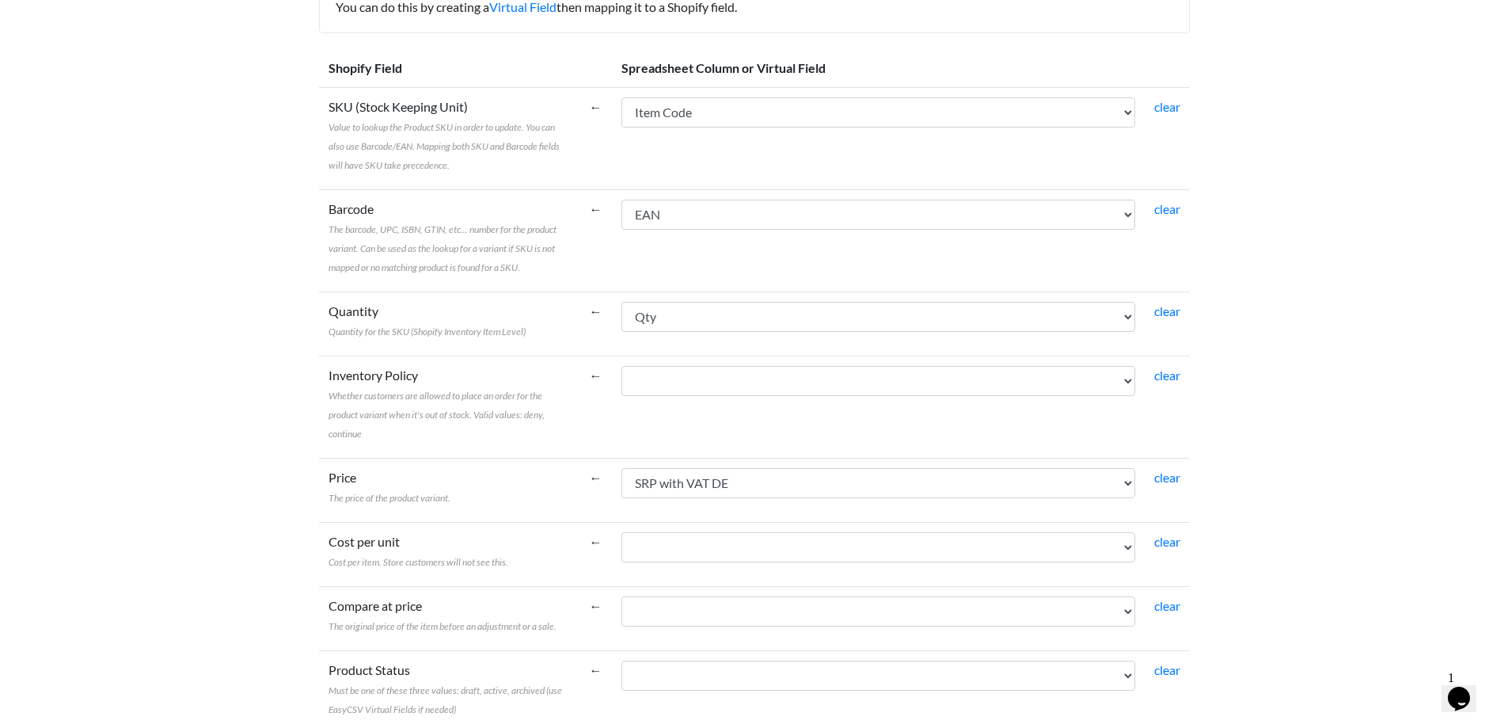
scroll to position [175, 0]
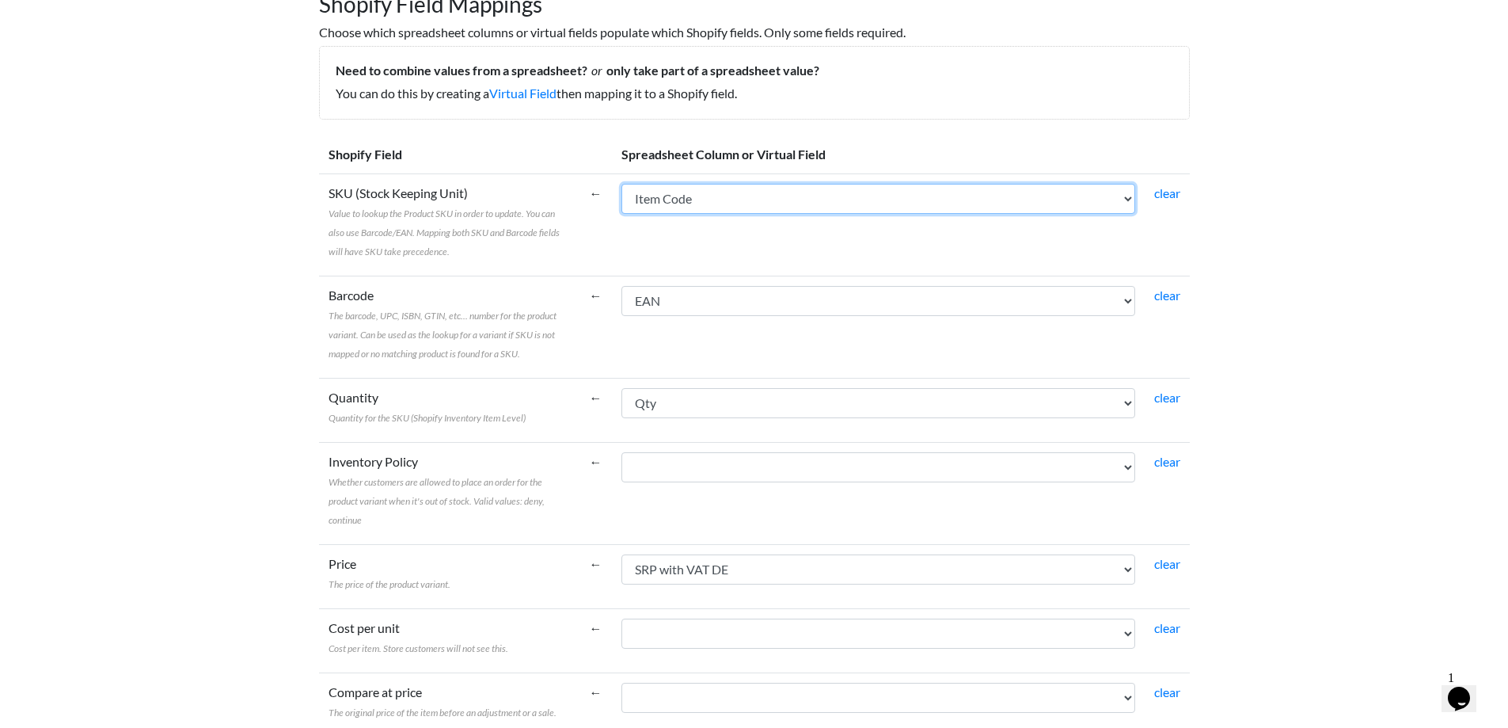
click at [756, 193] on select "Muscular / E-Bike Range Model Item Code Size Colour Colour Description Descript…" at bounding box center [878, 199] width 514 height 30
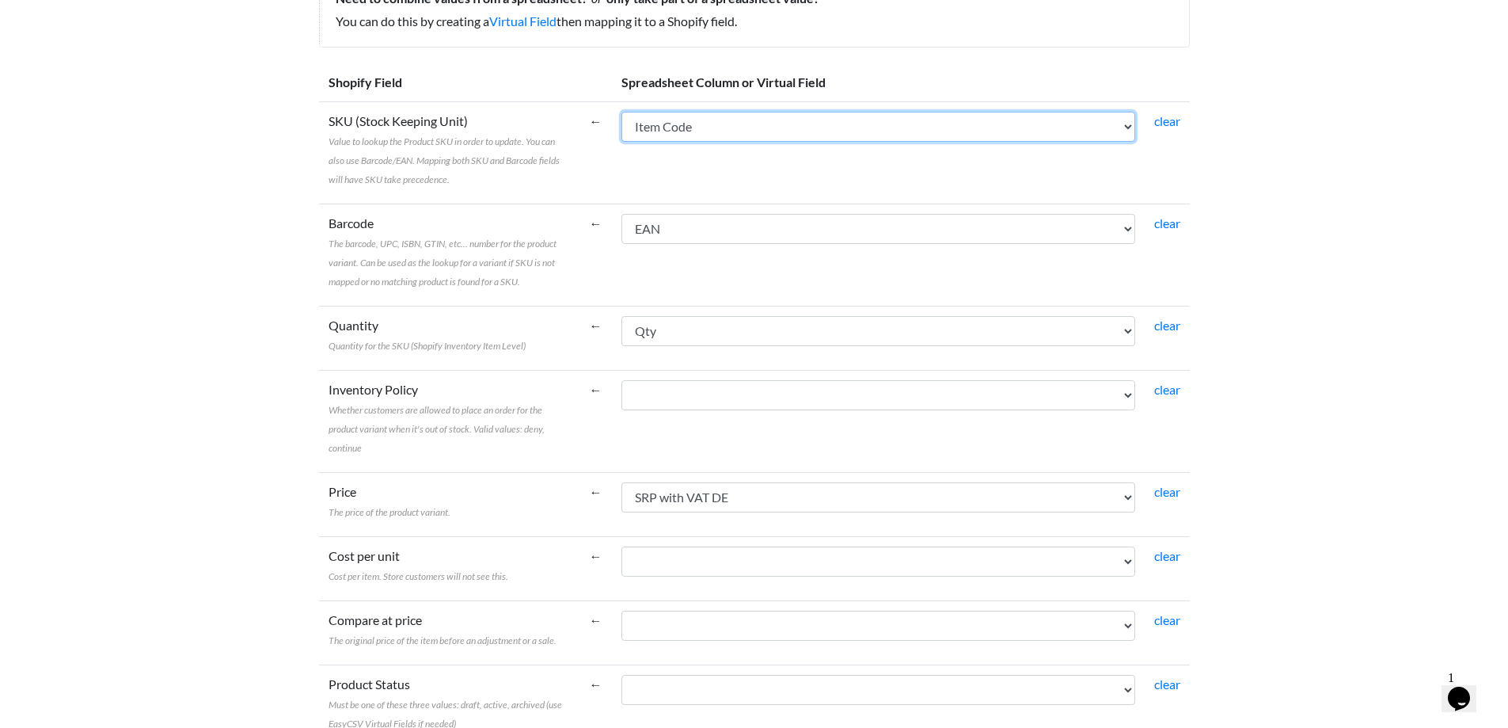
scroll to position [333, 0]
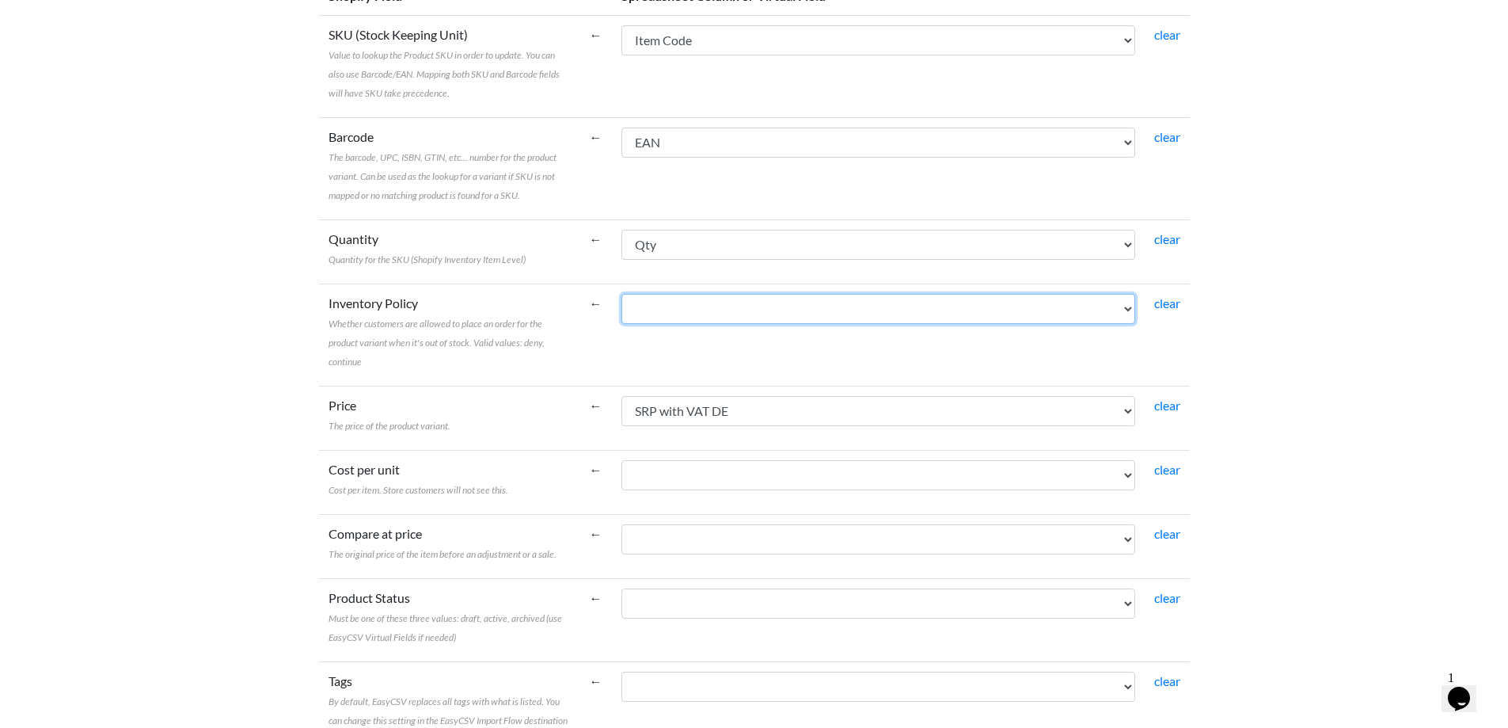
click at [696, 313] on select "Muscular / E-Bike Range Model Item Code Size Colour Colour Description Descript…" at bounding box center [878, 309] width 514 height 30
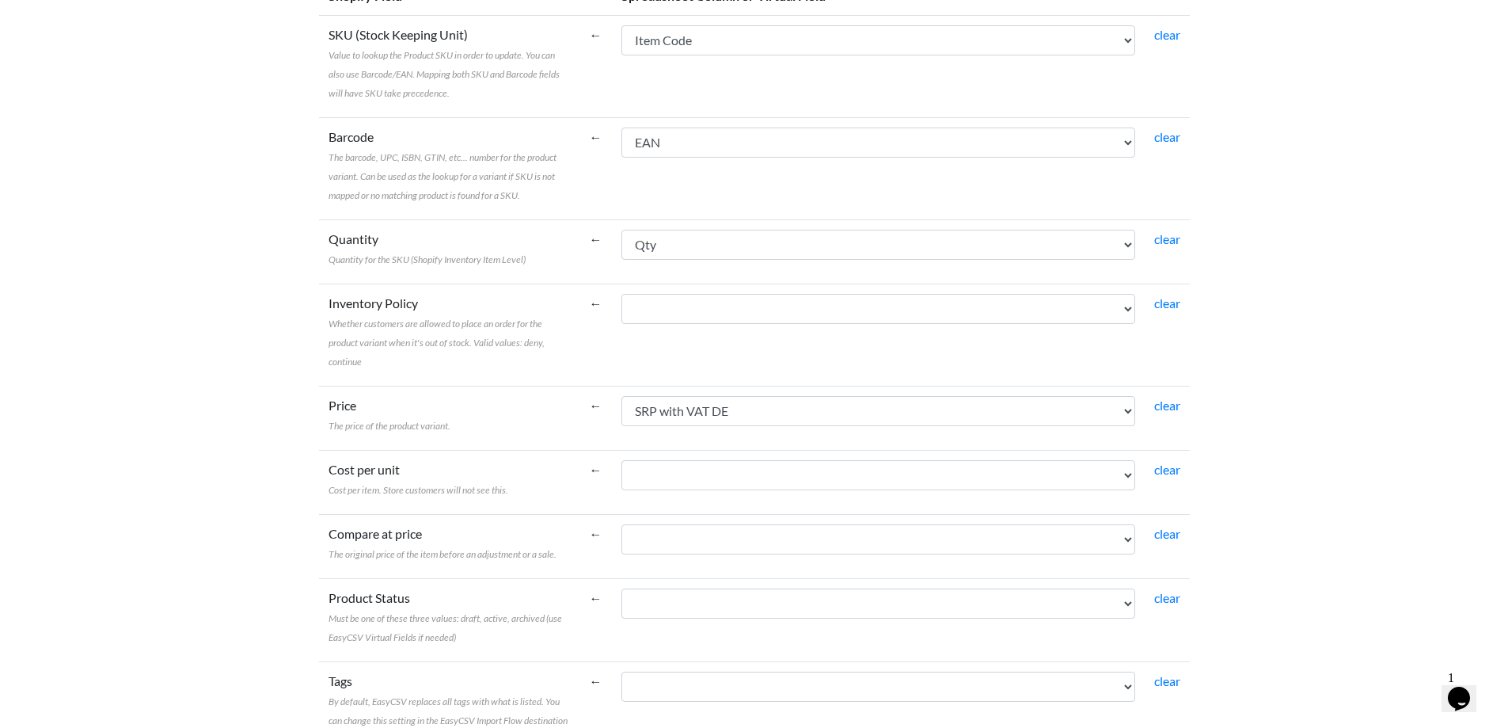
click at [504, 348] on span "Whether customers are allowed to place an order for the product variant when it…" at bounding box center [437, 342] width 216 height 50
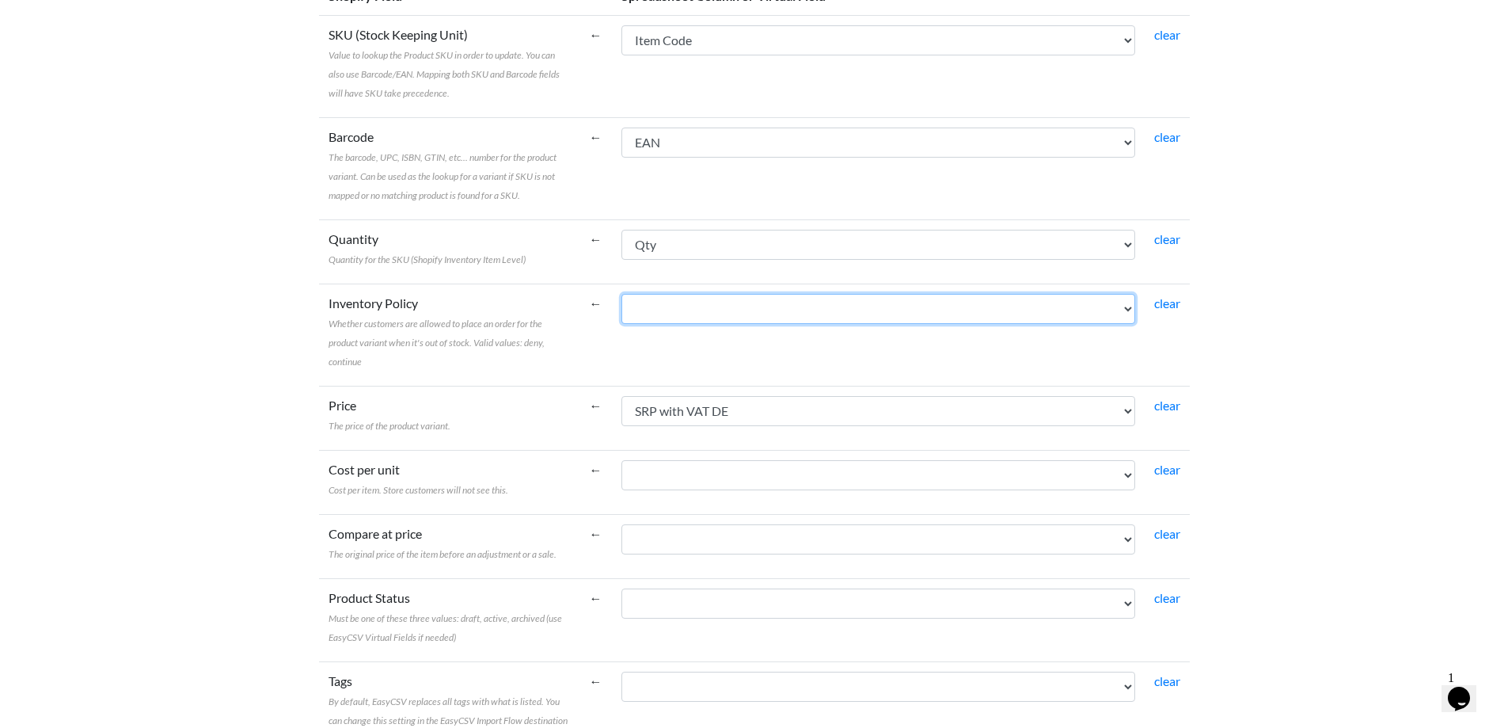
click at [621, 324] on select "Muscular / E-Bike Range Model Item Code Size Colour Colour Description Descript…" at bounding box center [878, 309] width 514 height 30
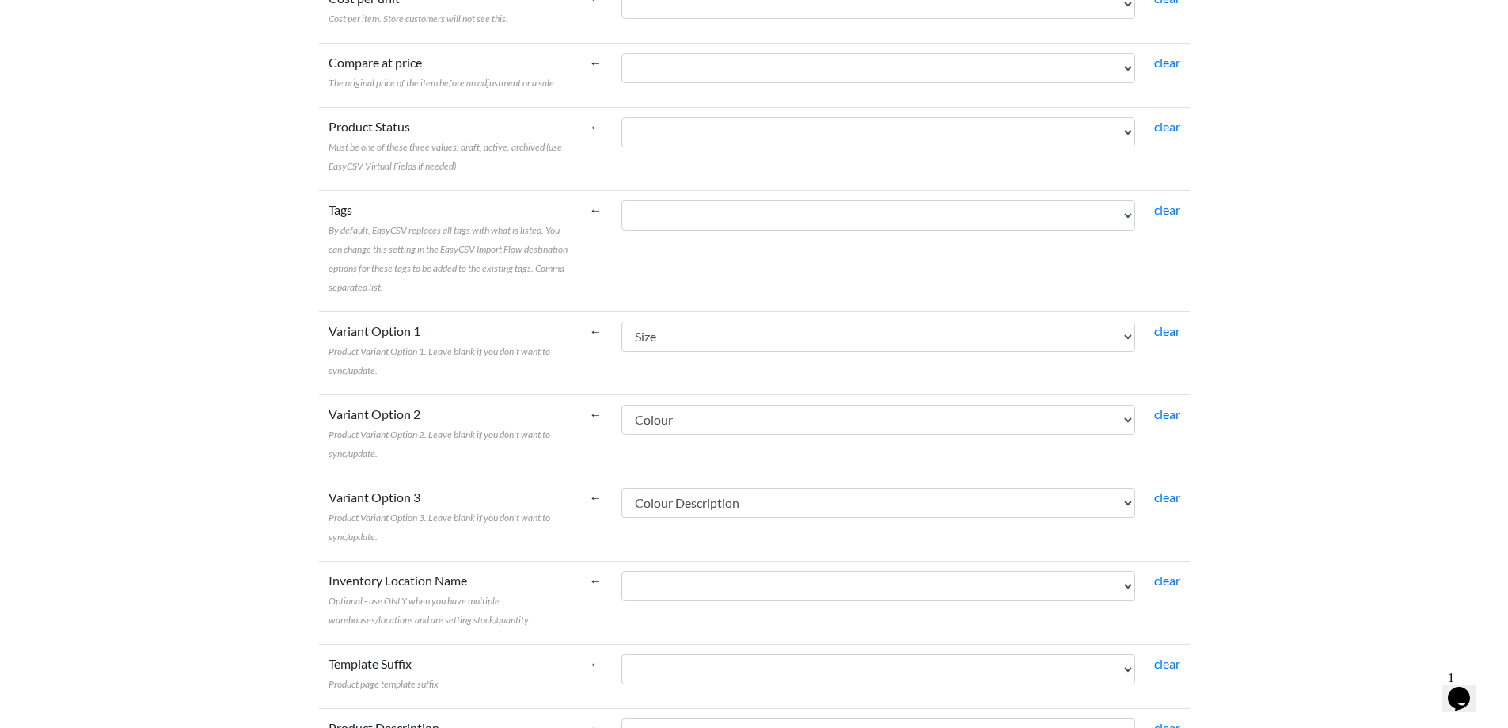
scroll to position [808, 0]
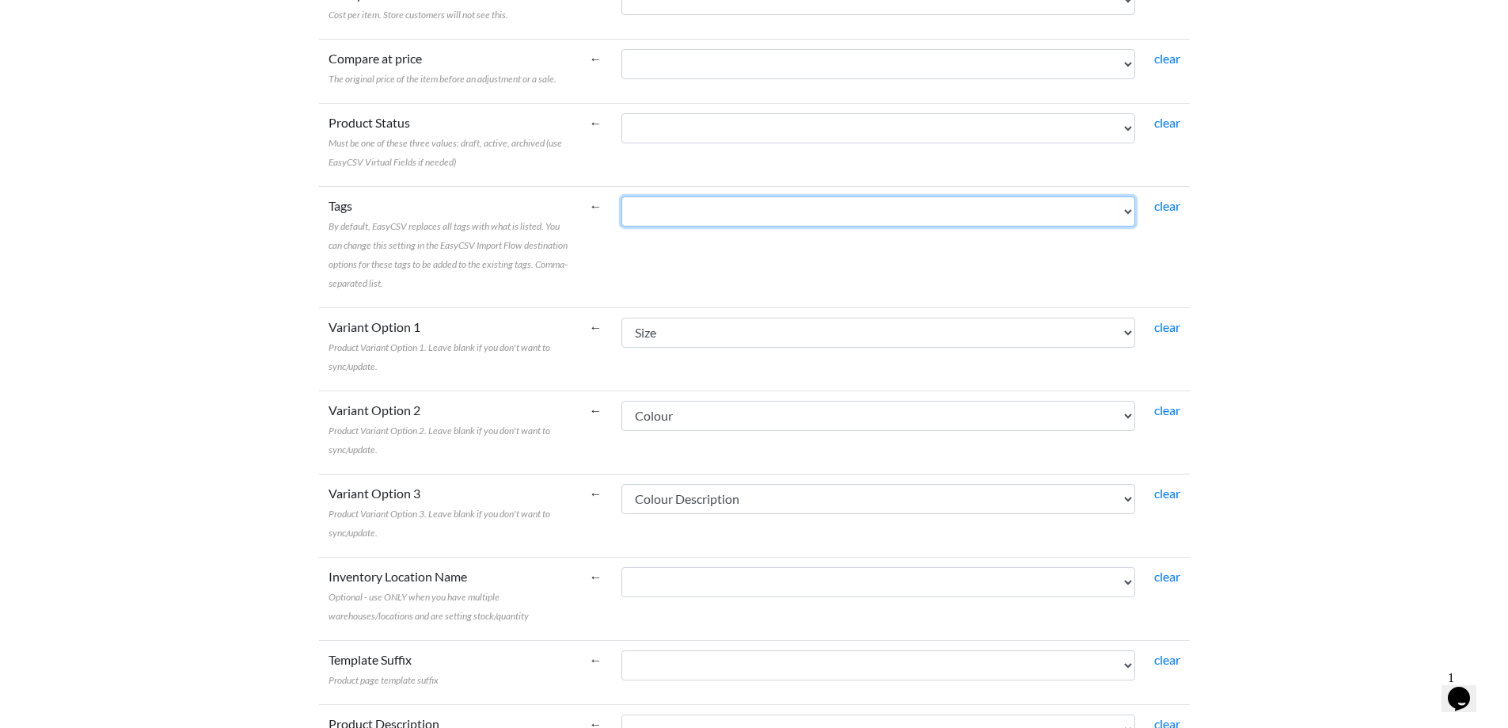
click at [730, 215] on select "Muscular / E-Bike Range Model Item Code Size Colour Colour Description Descript…" at bounding box center [878, 211] width 514 height 30
click at [621, 196] on select "Muscular / E-Bike Range Model Item Code Size Colour Colour Description Descript…" at bounding box center [878, 211] width 514 height 30
click at [739, 213] on select "Muscular / E-Bike Range Model Item Code Size Colour Colour Description Descript…" at bounding box center [878, 211] width 514 height 30
select select "cr_766996"
click at [621, 196] on select "Muscular / E-Bike Range Model Item Code Size Colour Colour Description Descript…" at bounding box center [878, 211] width 514 height 30
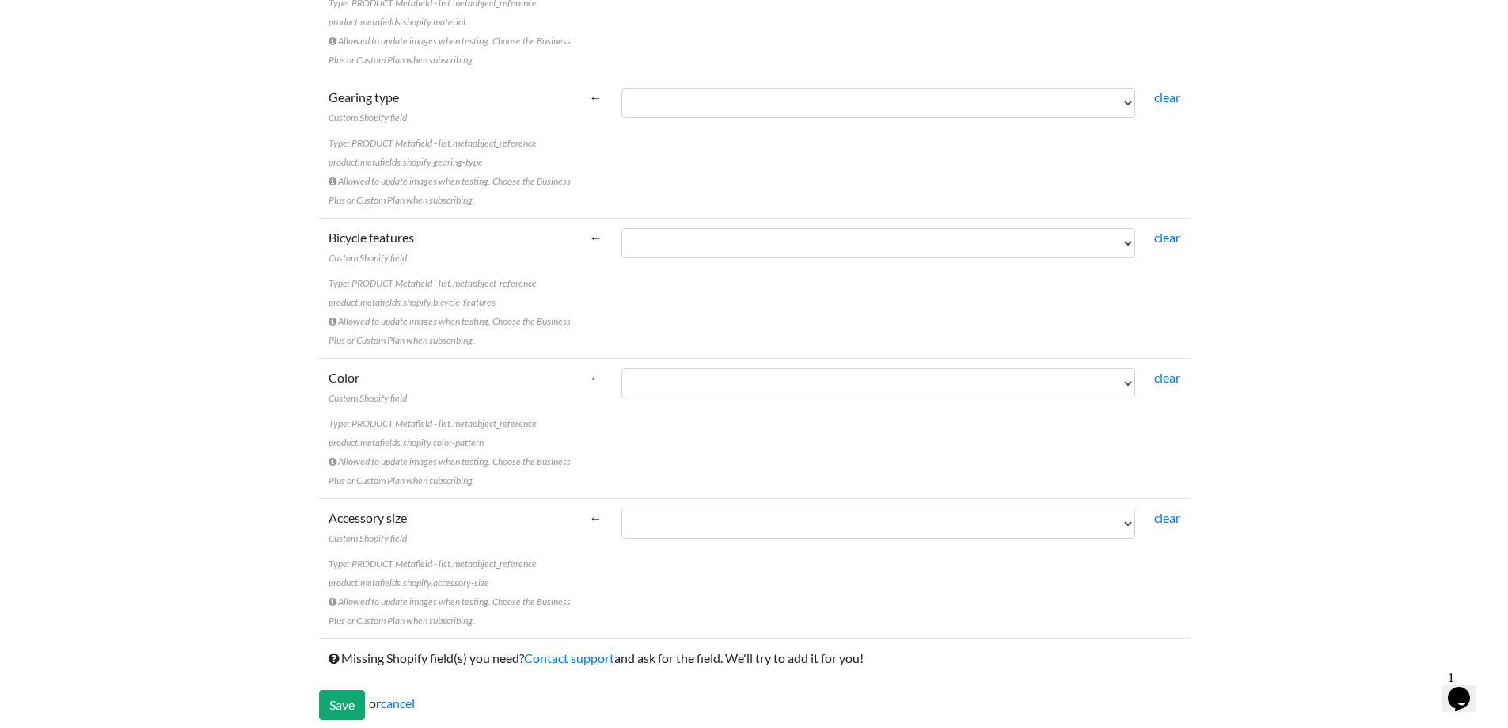
scroll to position [1996, 0]
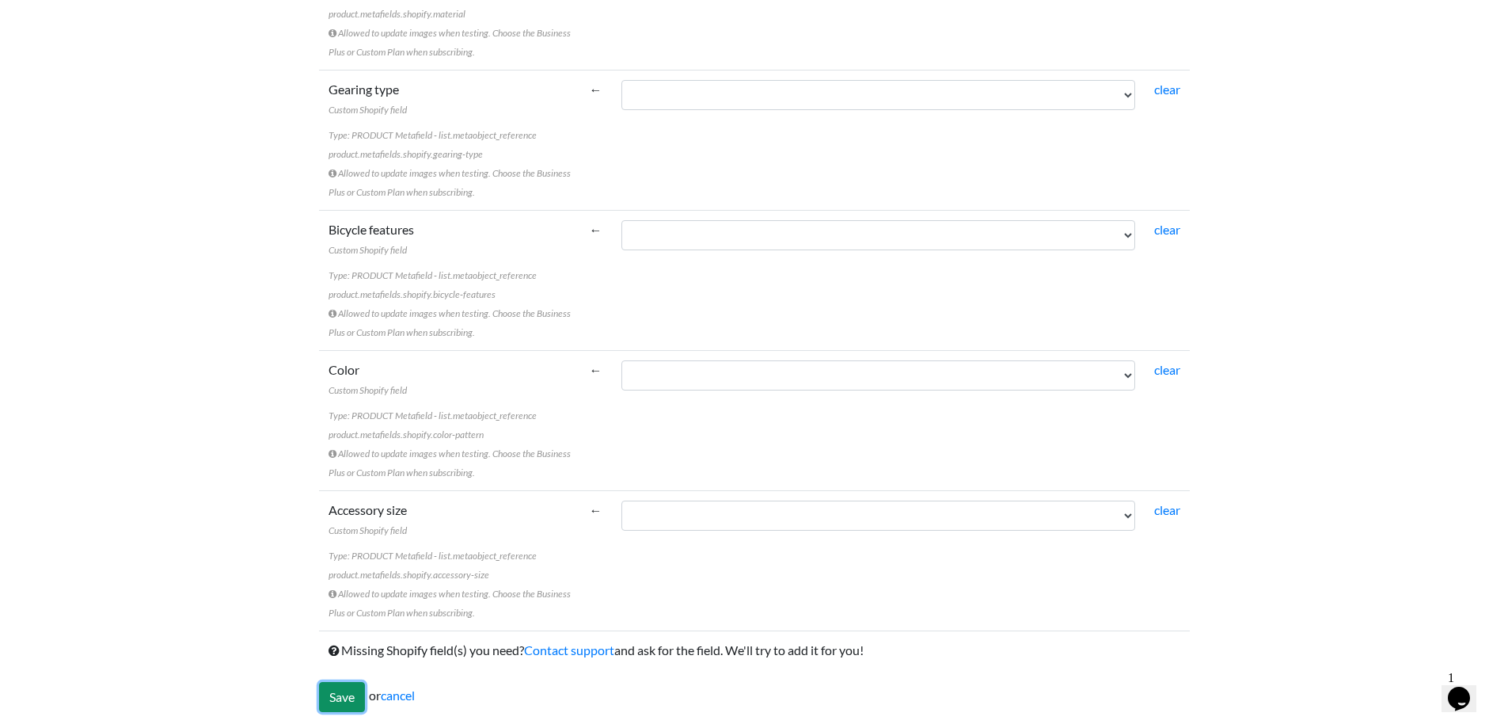
click at [341, 697] on input "Save" at bounding box center [342, 697] width 46 height 30
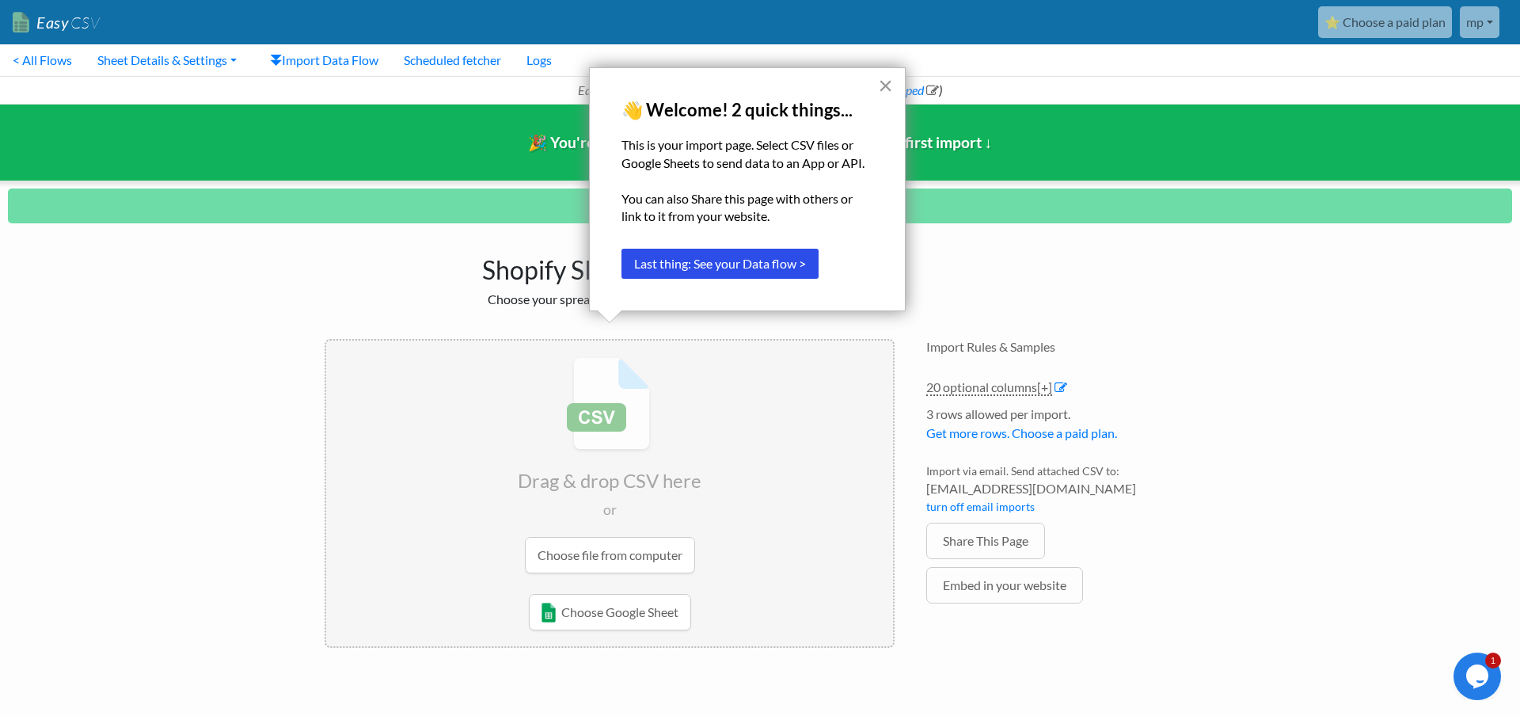
click at [885, 84] on button "×" at bounding box center [885, 85] width 15 height 25
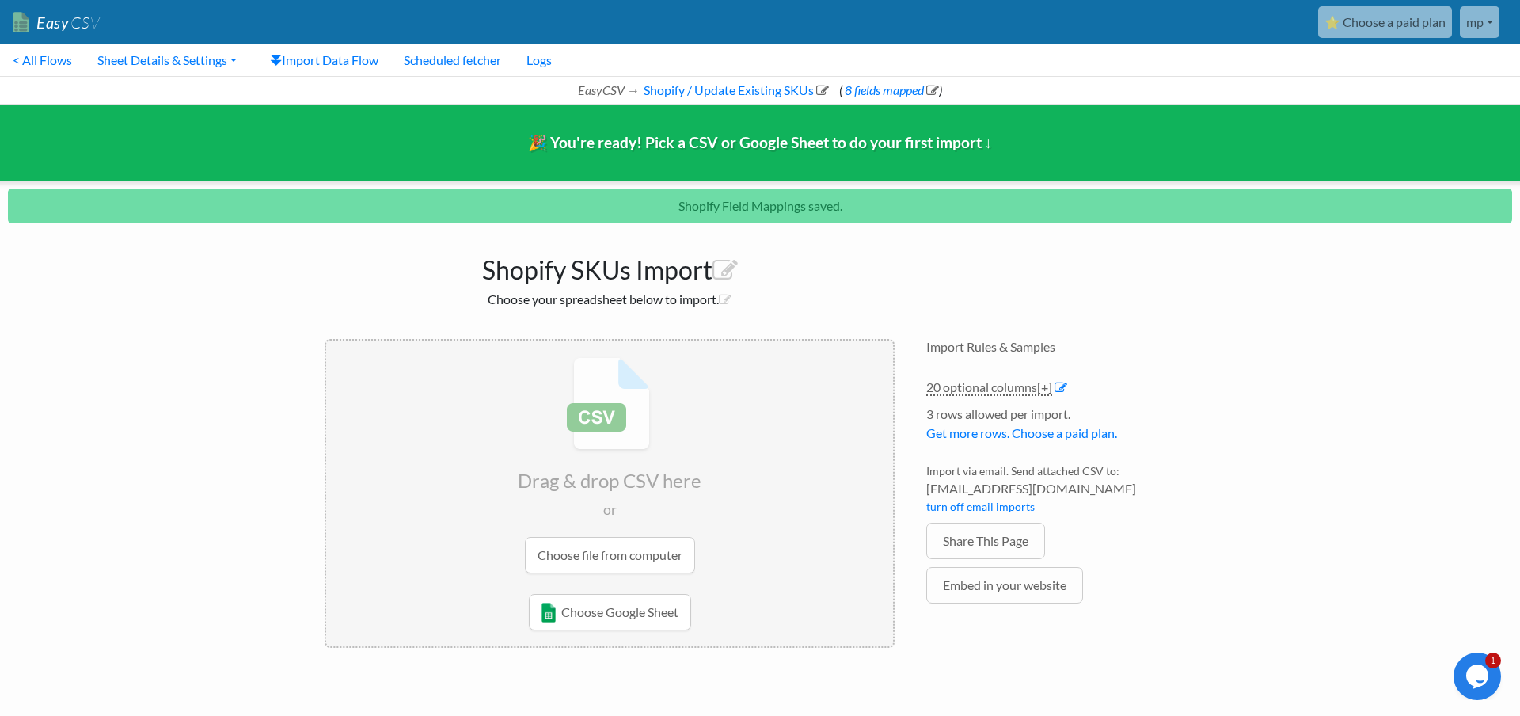
click at [598, 268] on h1 "Shopify SKUs Import" at bounding box center [610, 266] width 570 height 38
click at [996, 470] on li "Import via email. Send attached CSV to: 027af1dbea16@parse.easycsv.io turn off …" at bounding box center [1060, 492] width 269 height 60
click at [1032, 470] on li "Import via email. Send attached CSV to: 027af1dbea16@parse.easycsv.io turn off …" at bounding box center [1060, 492] width 269 height 60
click at [1045, 385] on span "[+]" at bounding box center [1044, 386] width 15 height 15
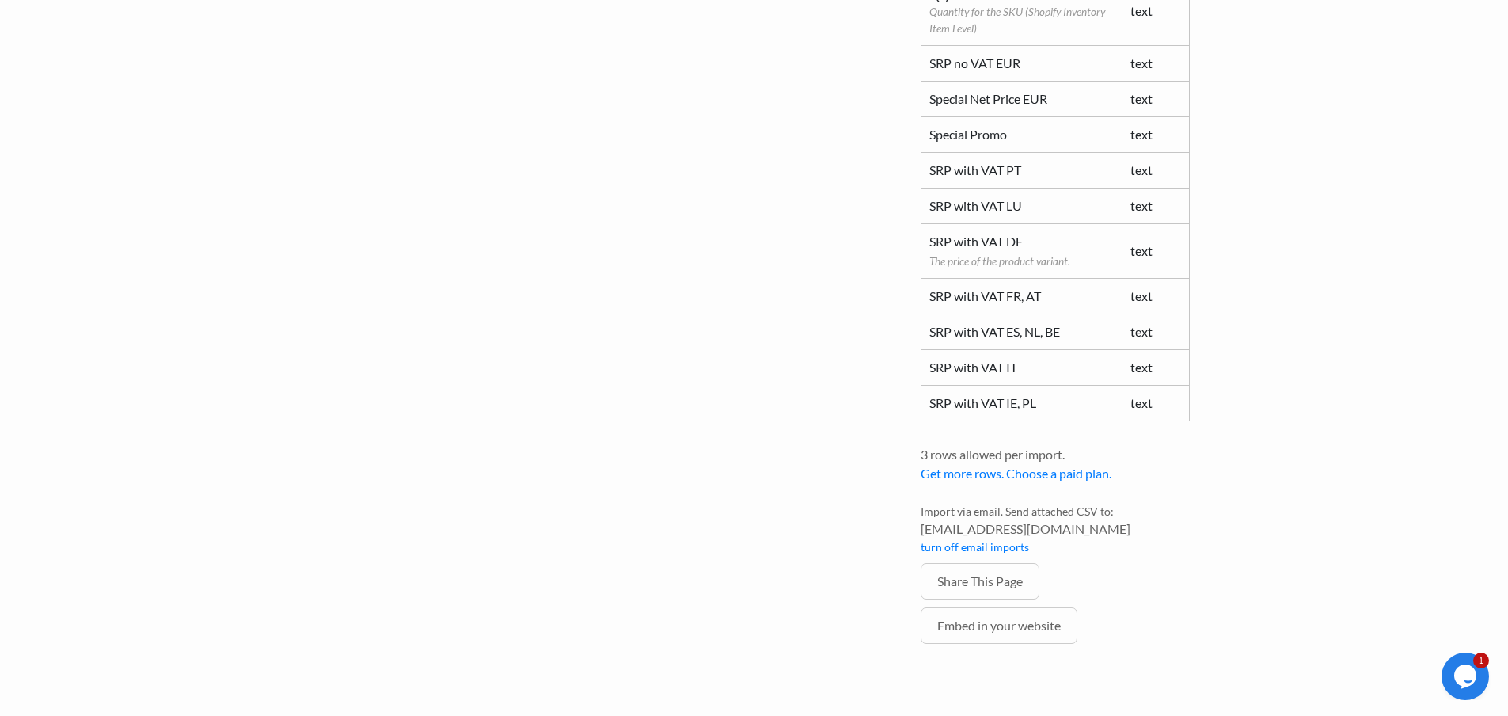
scroll to position [1137, 0]
click at [987, 546] on link "turn off email imports" at bounding box center [975, 542] width 108 height 13
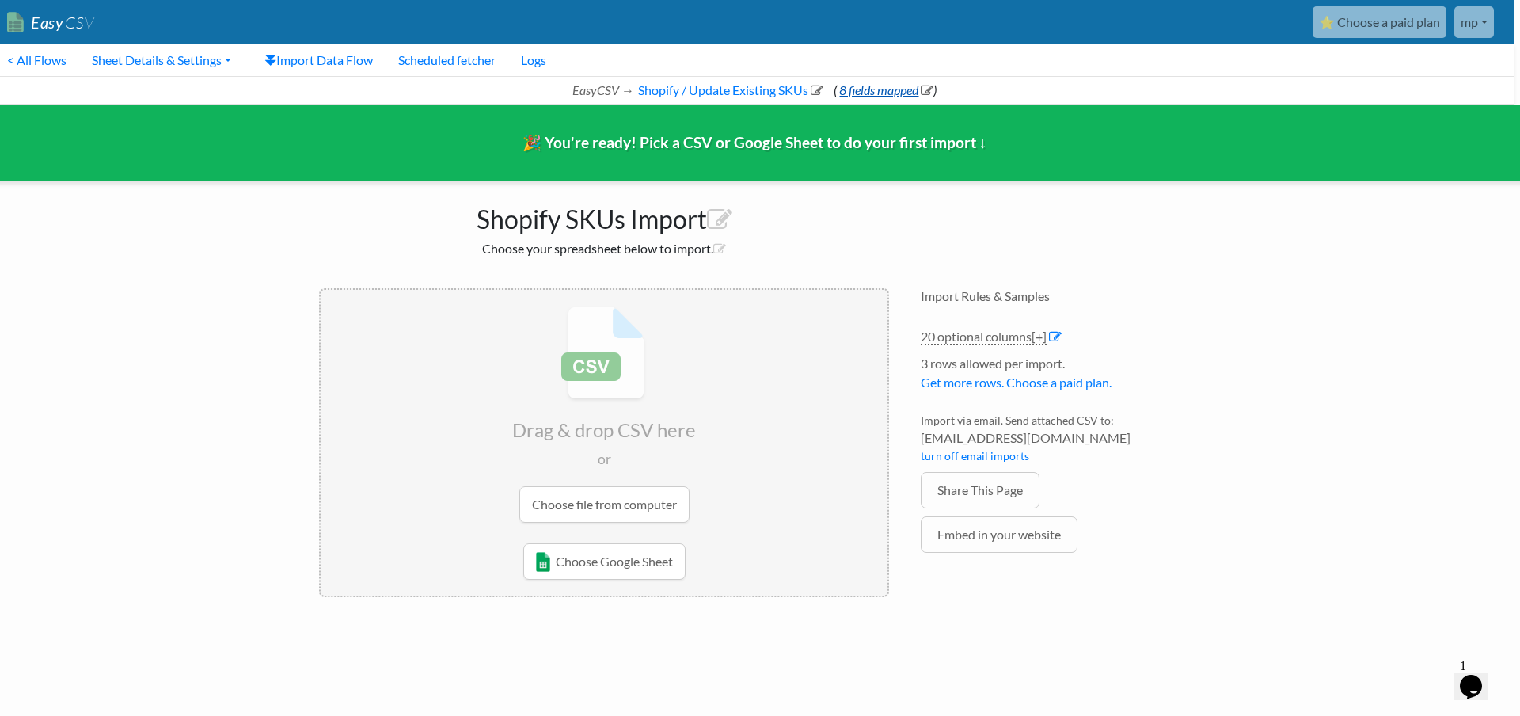
click at [887, 93] on link "8 fields mapped" at bounding box center [885, 89] width 97 height 15
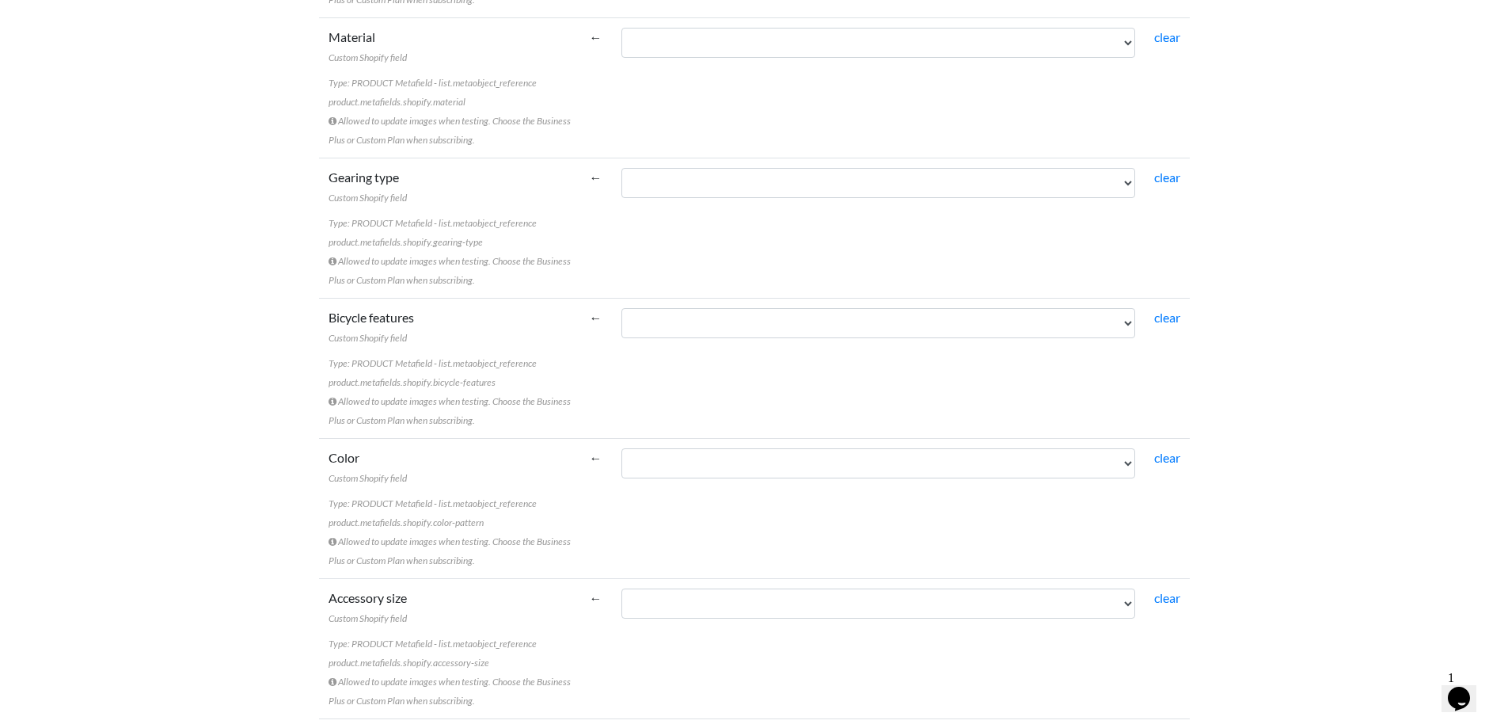
scroll to position [1945, 0]
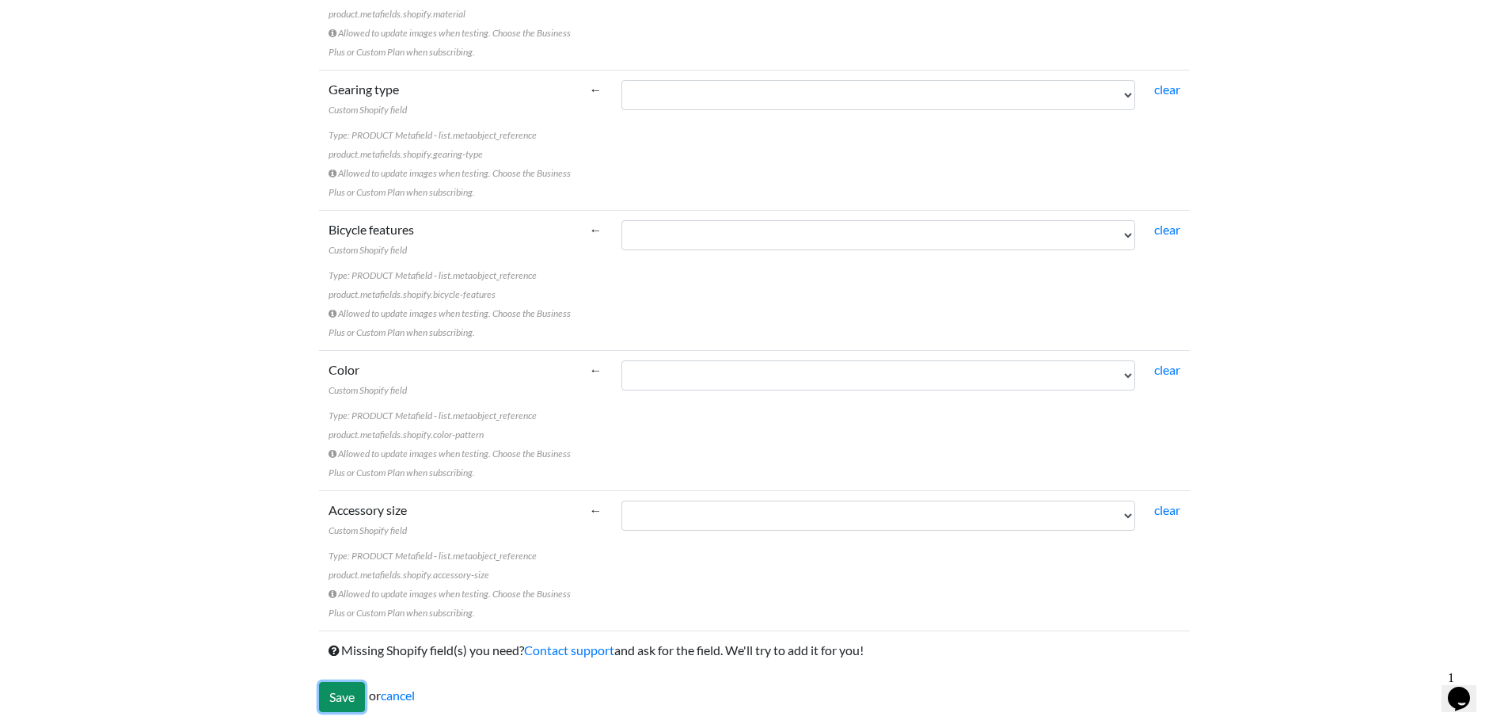
click at [346, 692] on input "Save" at bounding box center [342, 697] width 46 height 30
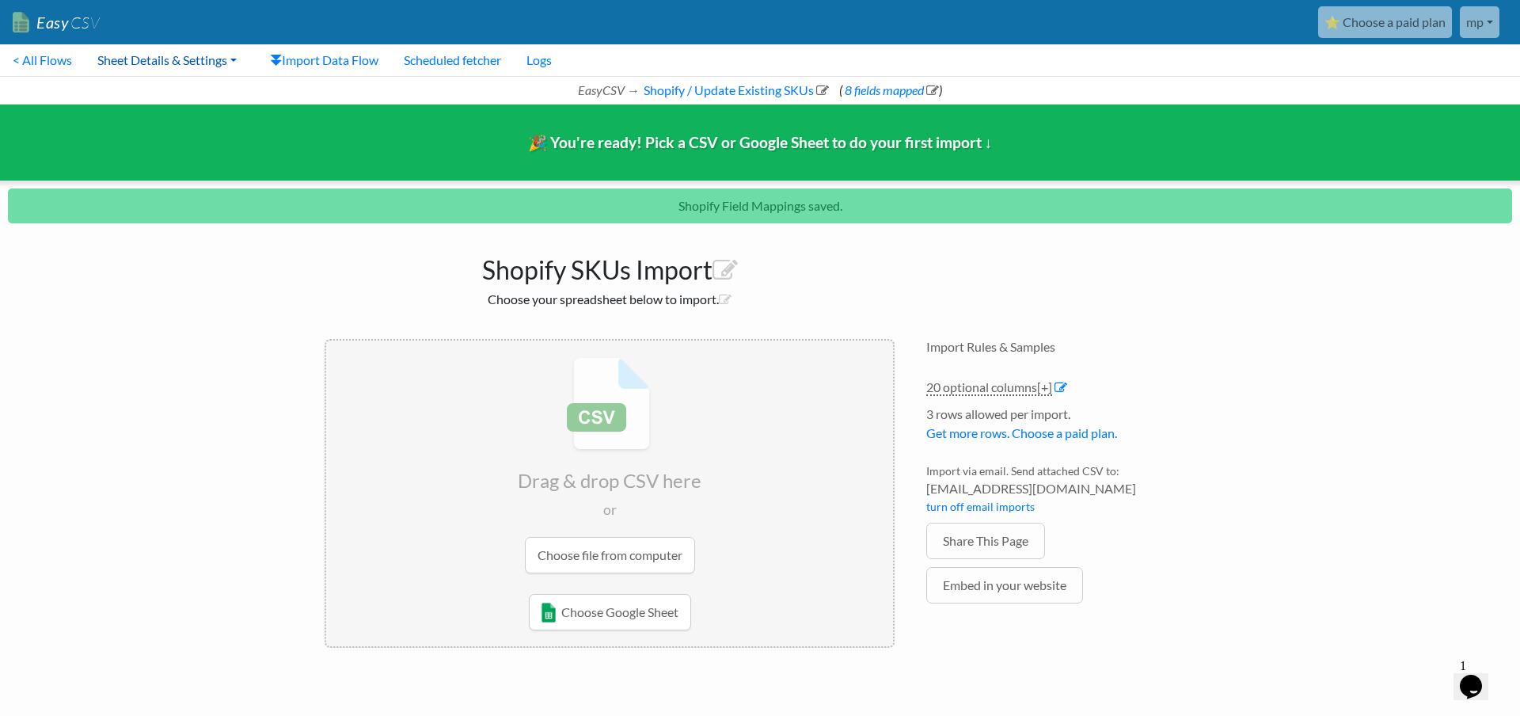
click at [204, 61] on link "Sheet Details & Settings" at bounding box center [167, 60] width 165 height 32
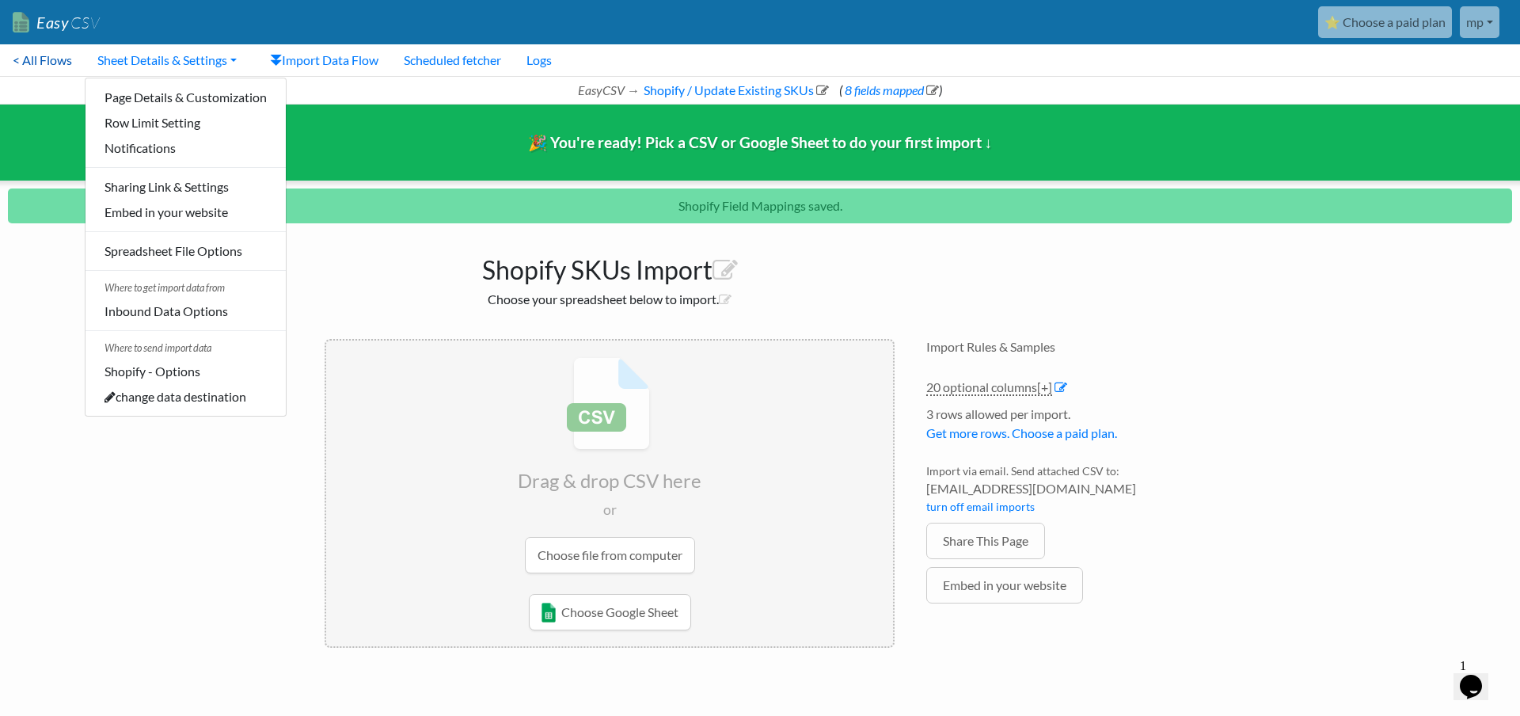
click at [54, 58] on link "< All Flows" at bounding box center [42, 60] width 85 height 32
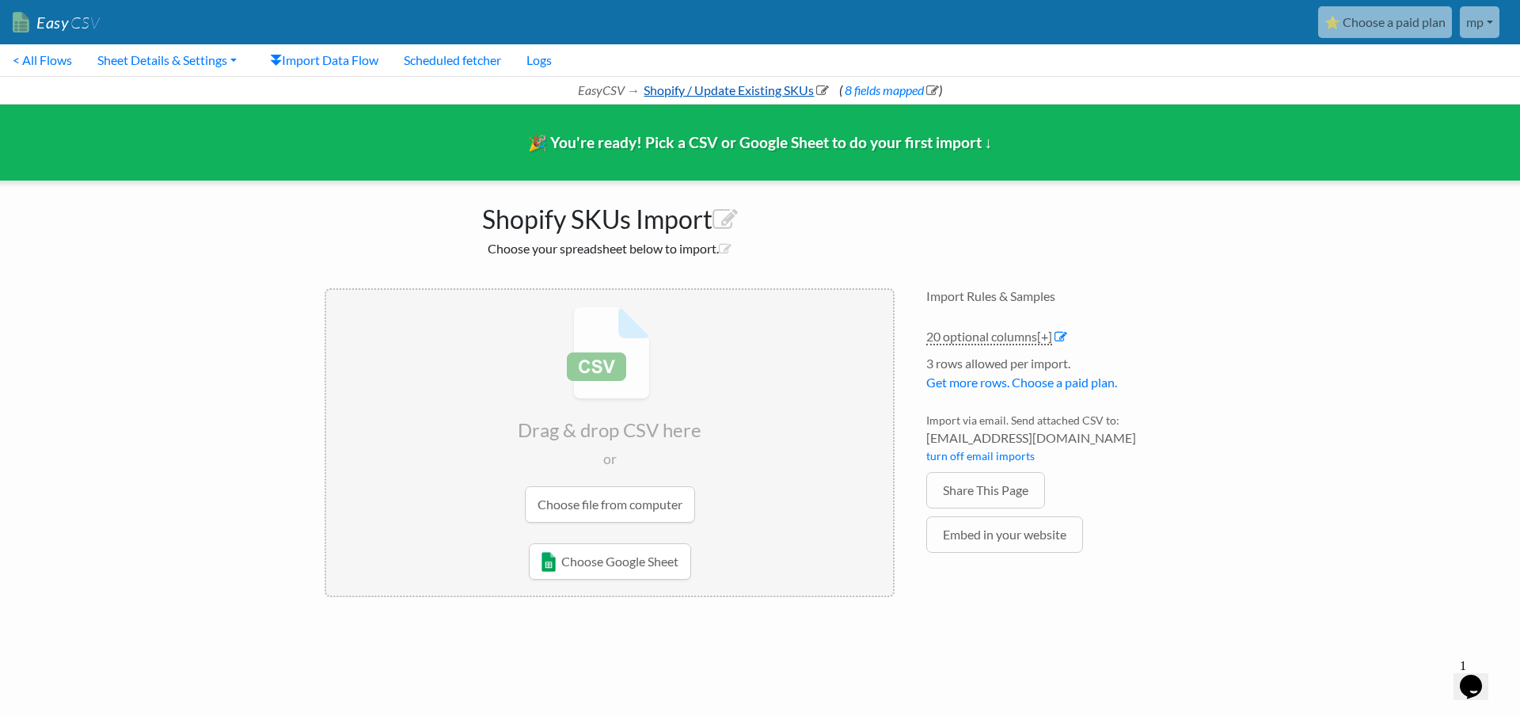
click at [716, 93] on link "Shopify / Update Existing SKUs" at bounding box center [735, 89] width 188 height 15
